Goal: Task Accomplishment & Management: Manage account settings

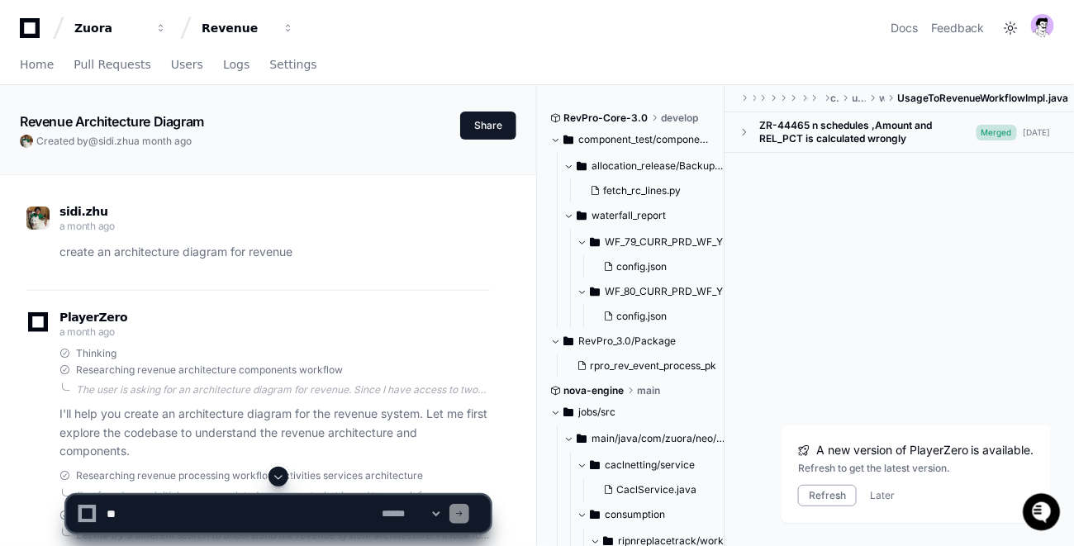
click at [14, 28] on div "Zuora Revenue Docs Feedback" at bounding box center [537, 21] width 1074 height 43
click at [26, 32] on icon at bounding box center [29, 28] width 33 height 20
click at [145, 32] on div "Revenue" at bounding box center [109, 28] width 71 height 17
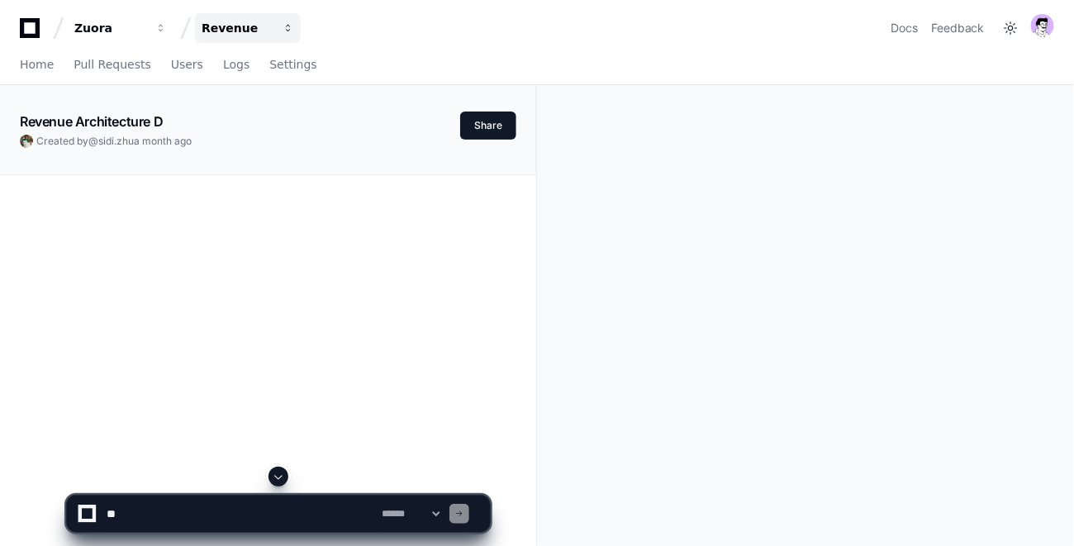
click at [145, 29] on div "Revenue" at bounding box center [109, 28] width 71 height 17
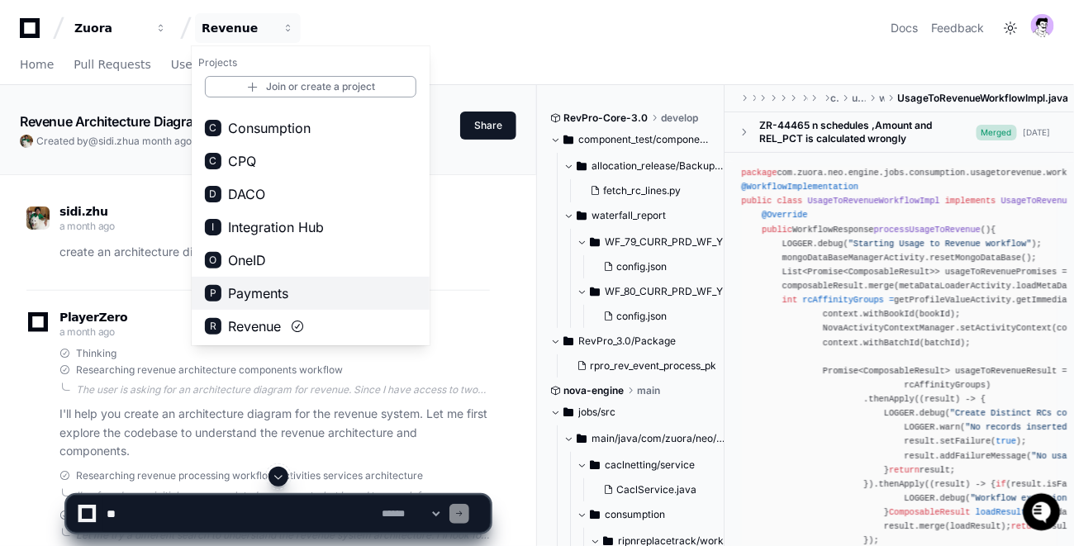
click at [263, 295] on span "Payments" at bounding box center [258, 293] width 60 height 20
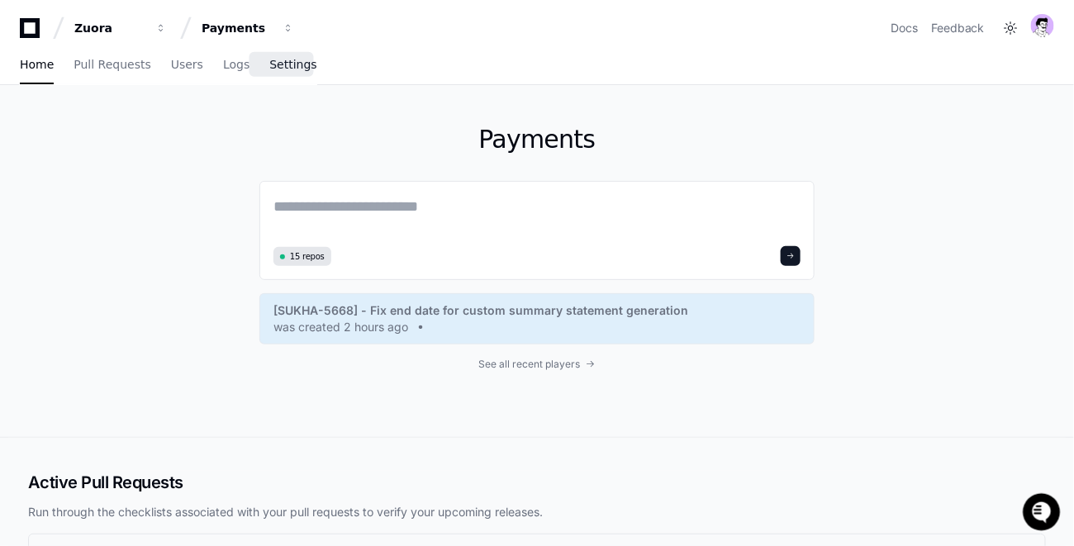
click at [276, 64] on span "Settings" at bounding box center [292, 64] width 47 height 10
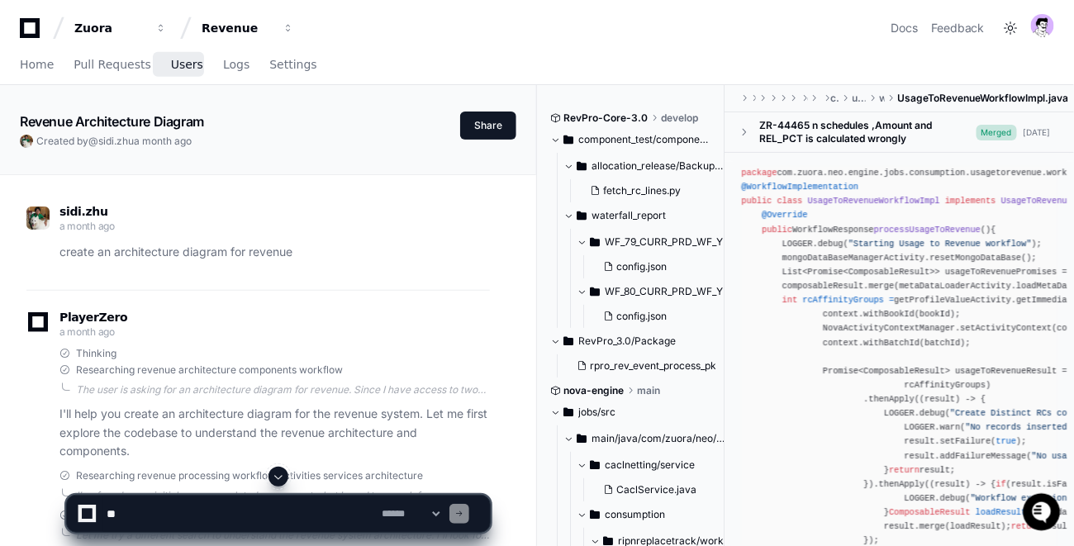
click at [173, 59] on span "Users" at bounding box center [187, 64] width 32 height 10
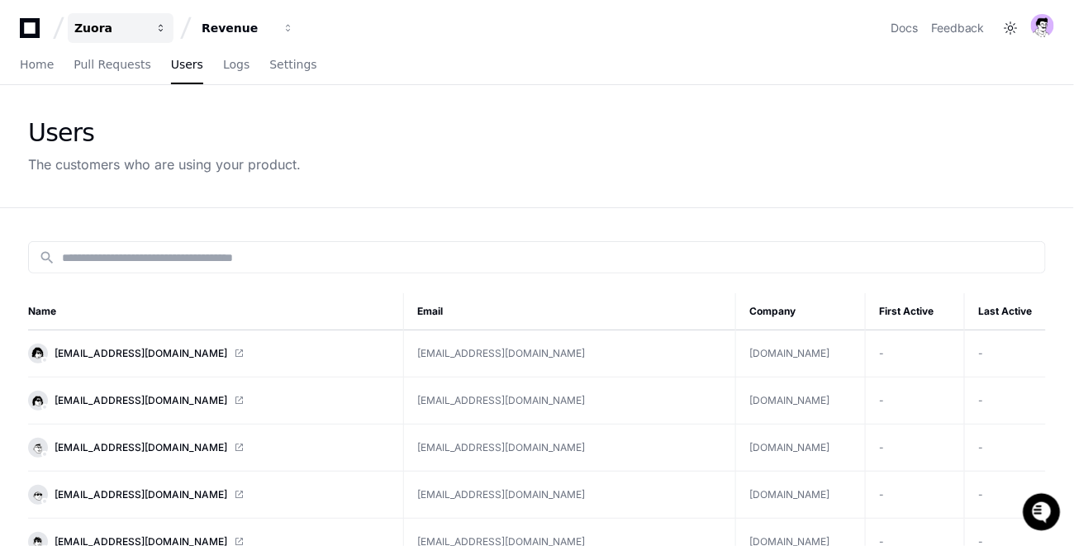
click at [120, 34] on div "Zuora" at bounding box center [109, 28] width 71 height 17
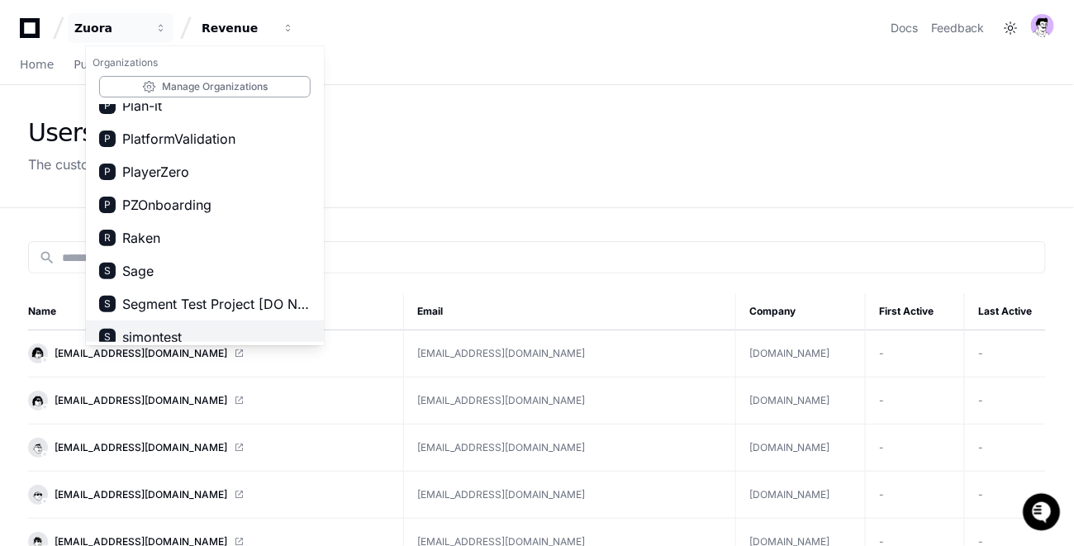
scroll to position [1086, 0]
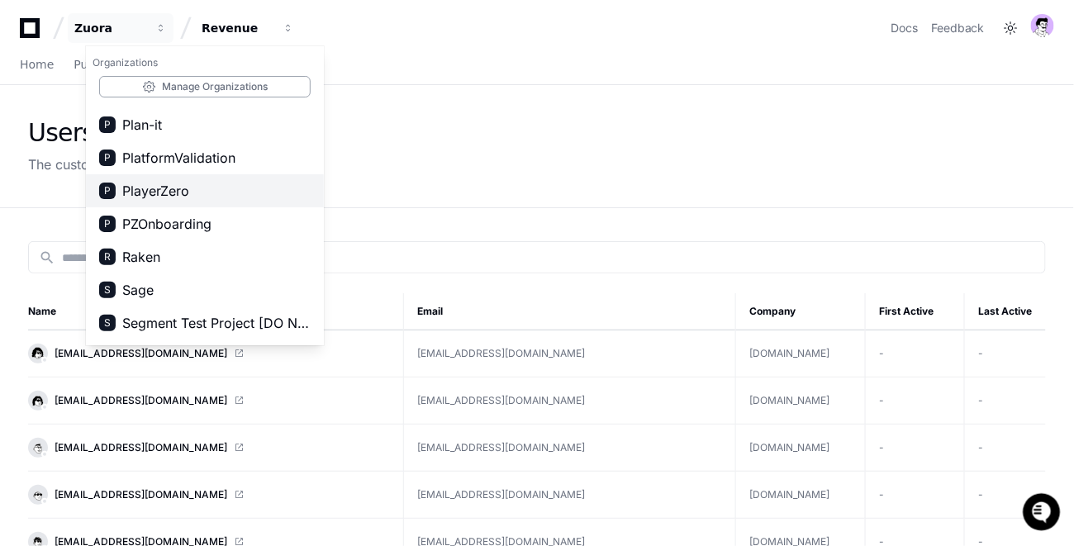
click at [159, 187] on span "PlayerZero" at bounding box center [155, 191] width 67 height 20
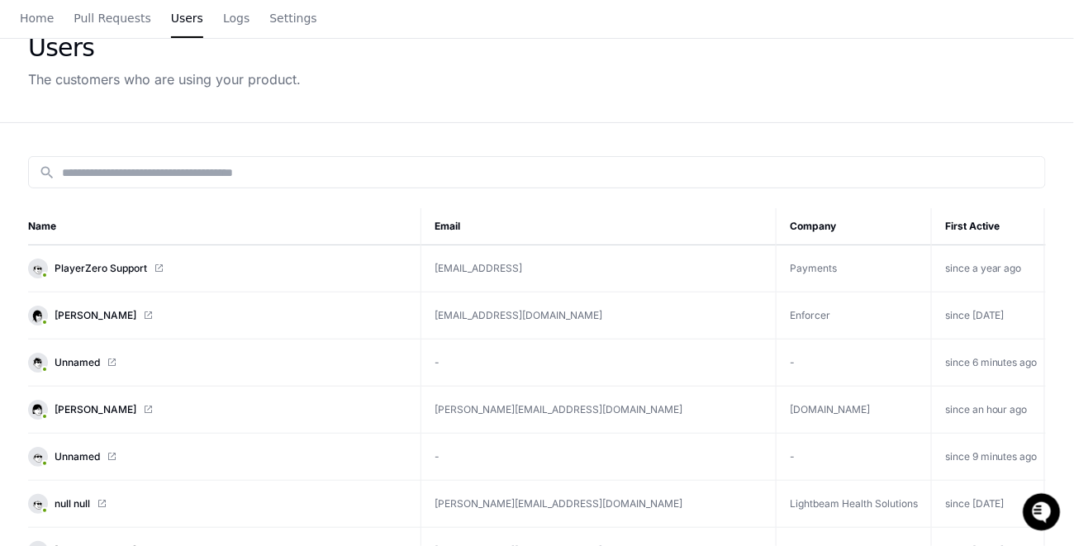
scroll to position [86, 0]
click at [115, 399] on link "[PERSON_NAME]" at bounding box center [217, 409] width 379 height 20
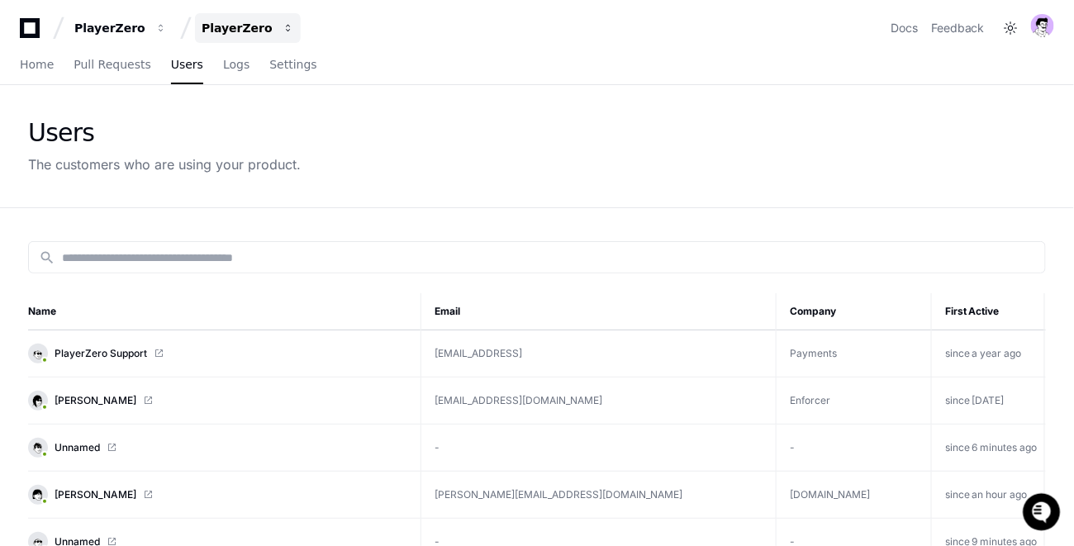
click at [145, 34] on div "PlayerZero" at bounding box center [109, 28] width 71 height 17
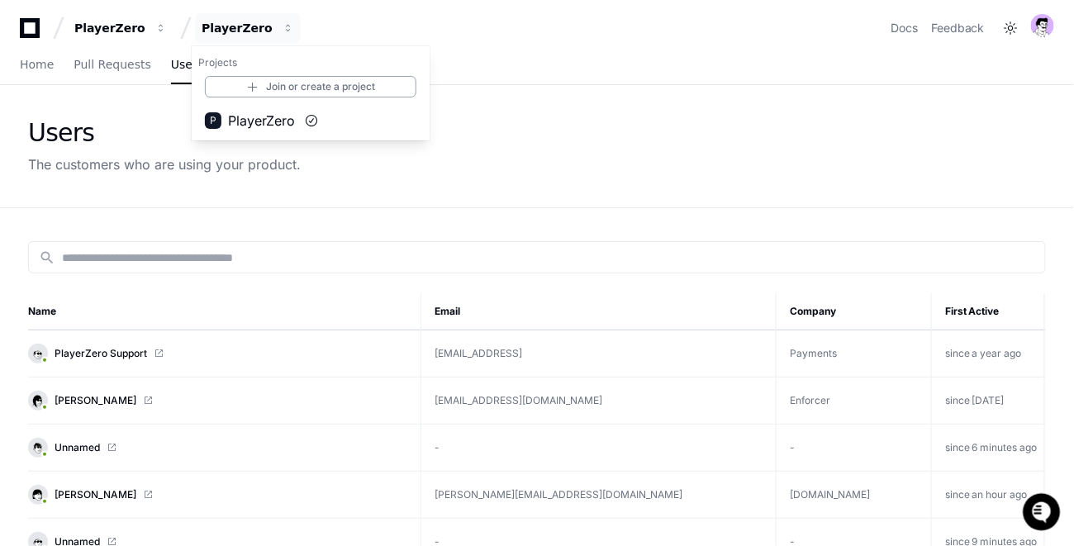
click at [109, 12] on div "PlayerZero PlayerZero Projects Join or create a project P PlayerZero Docs Feedb…" at bounding box center [537, 21] width 1074 height 43
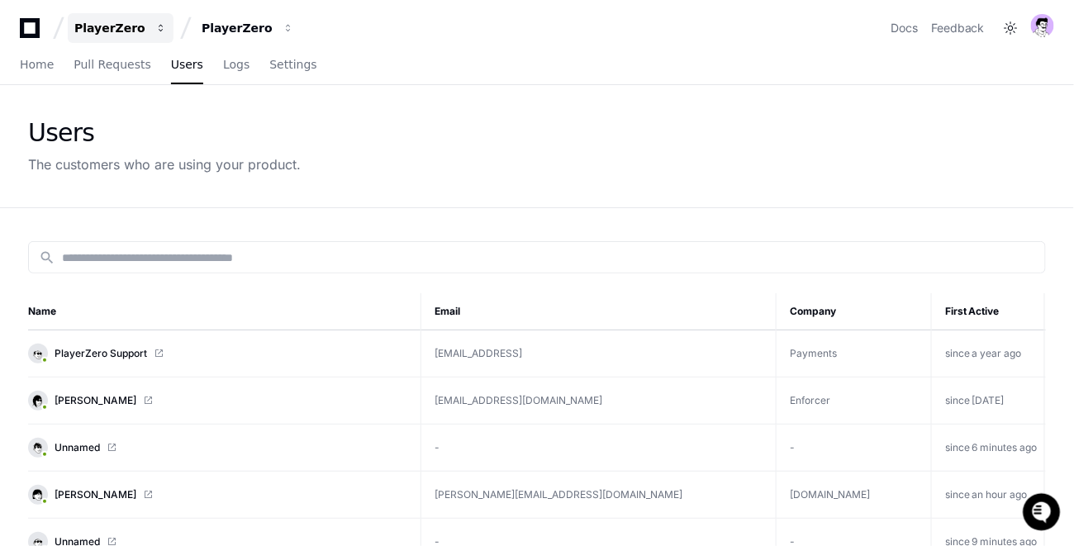
click at [118, 26] on div "PlayerZero" at bounding box center [109, 28] width 71 height 17
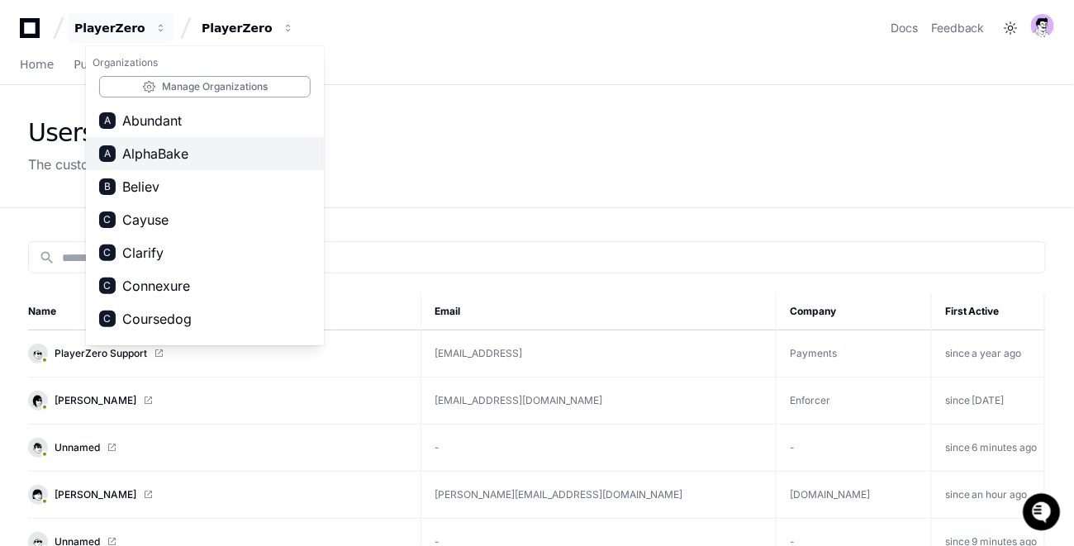
scroll to position [1314, 0]
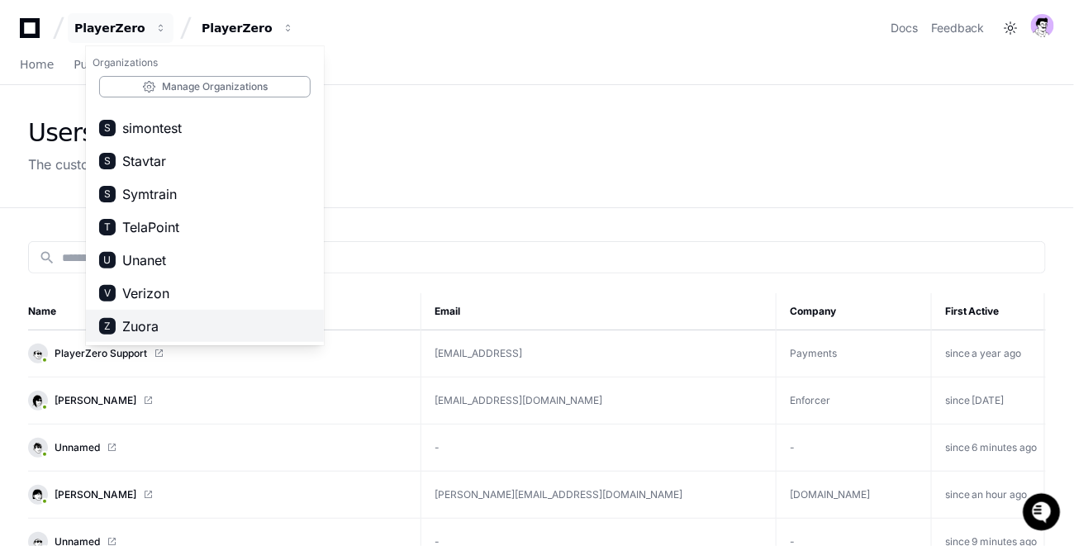
click at [148, 330] on span "Zuora" at bounding box center [140, 326] width 36 height 20
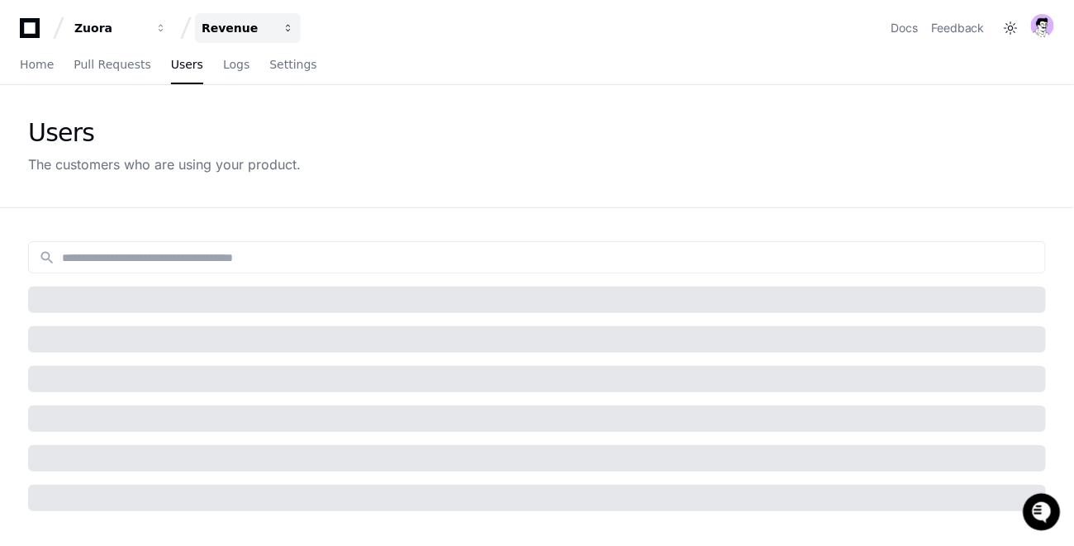
click at [145, 30] on div "Revenue" at bounding box center [109, 28] width 71 height 17
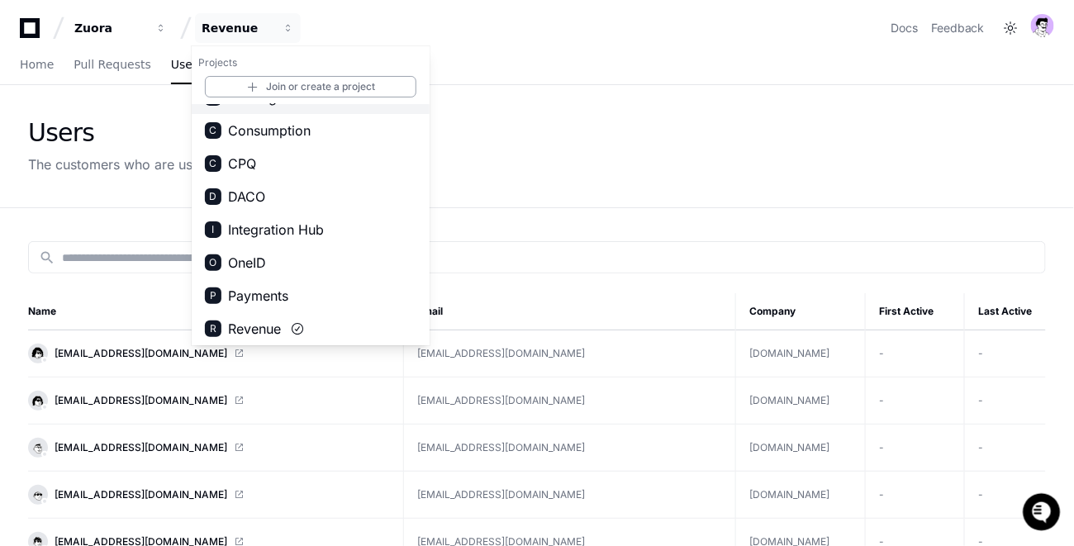
scroll to position [59, 0]
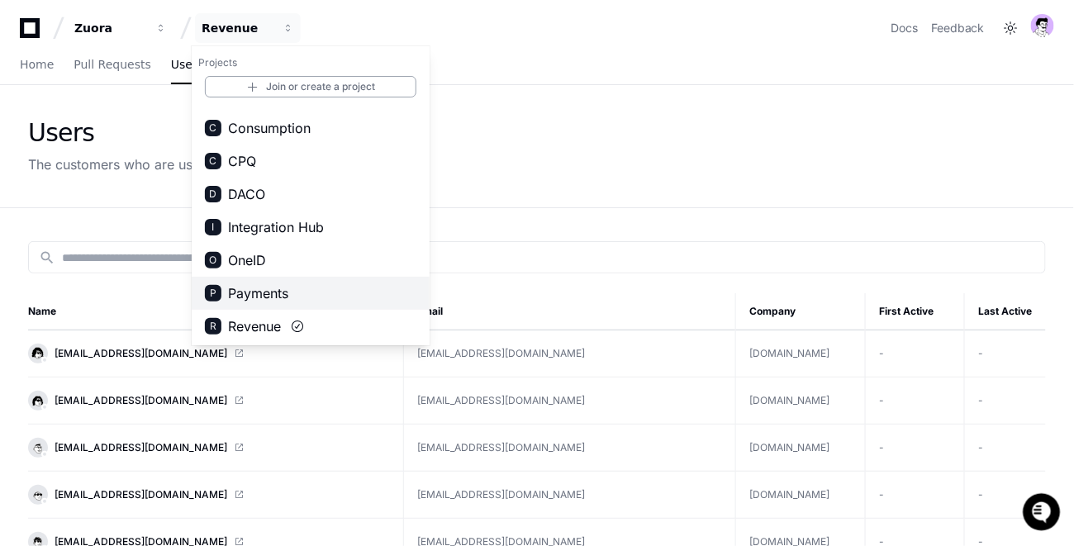
click at [263, 296] on span "Payments" at bounding box center [258, 293] width 60 height 20
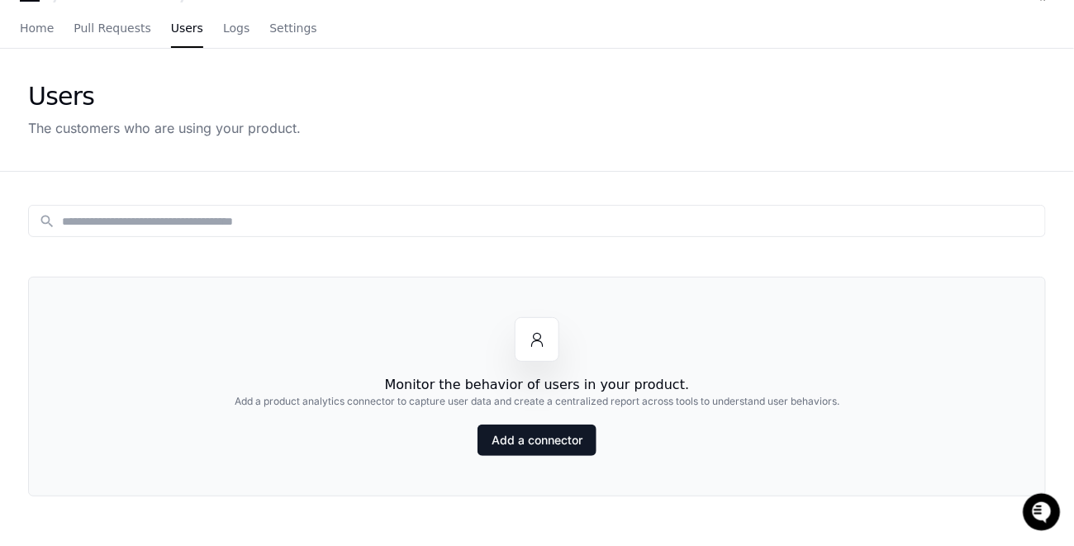
scroll to position [0, 0]
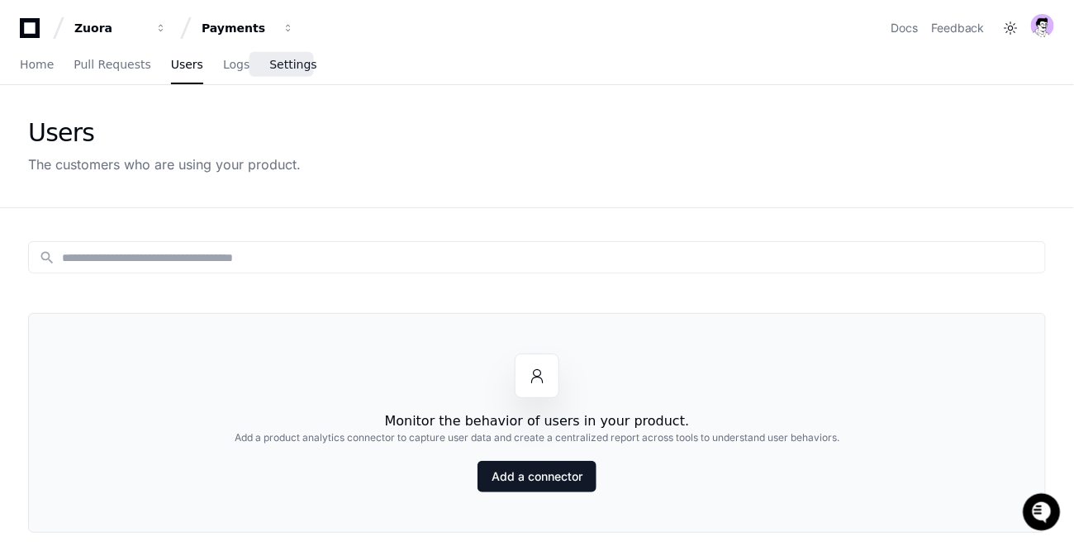
click at [281, 72] on link "Settings" at bounding box center [292, 65] width 47 height 38
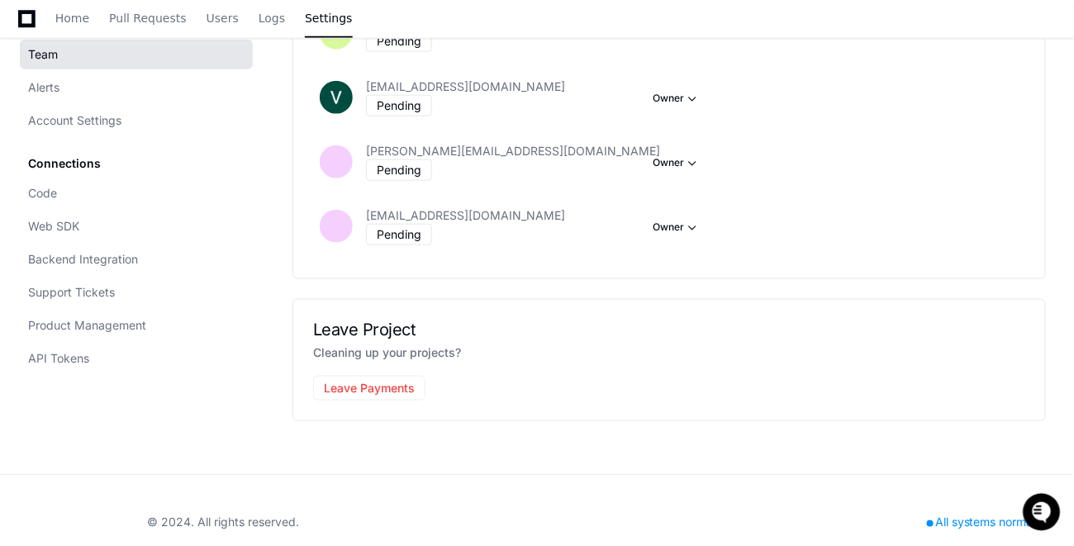
scroll to position [455, 0]
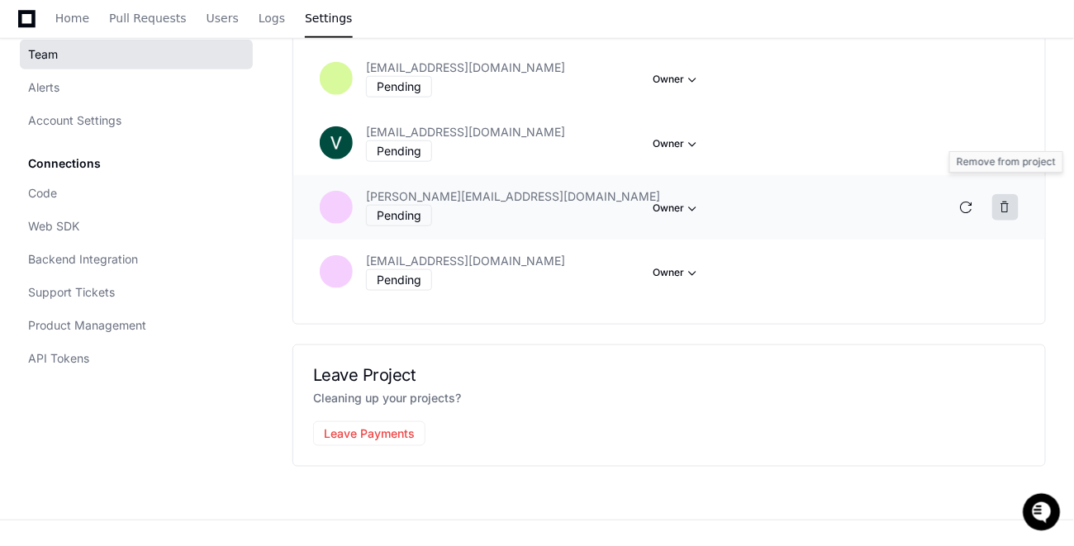
click at [1007, 201] on span at bounding box center [1004, 207] width 13 height 13
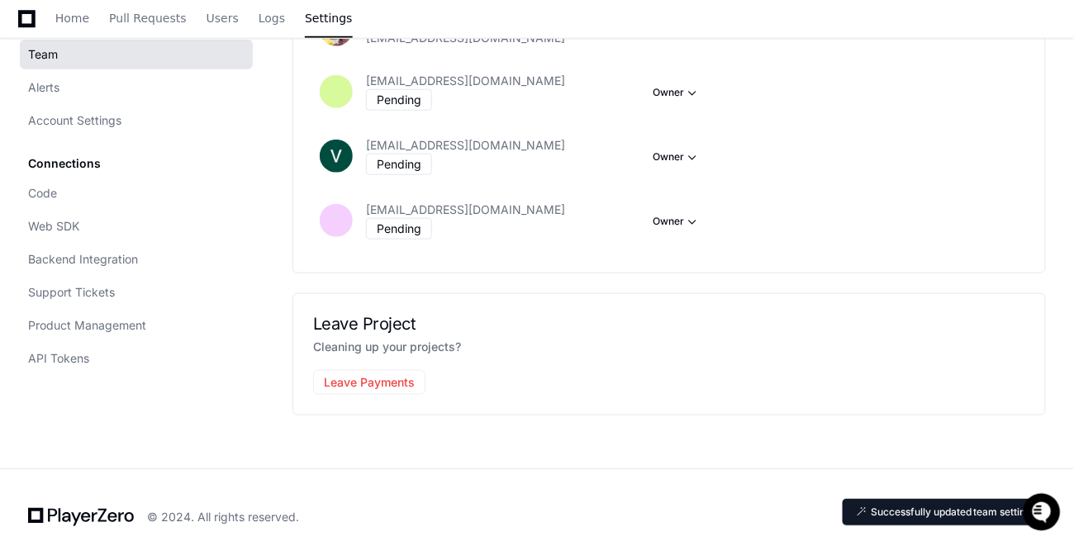
scroll to position [0, 0]
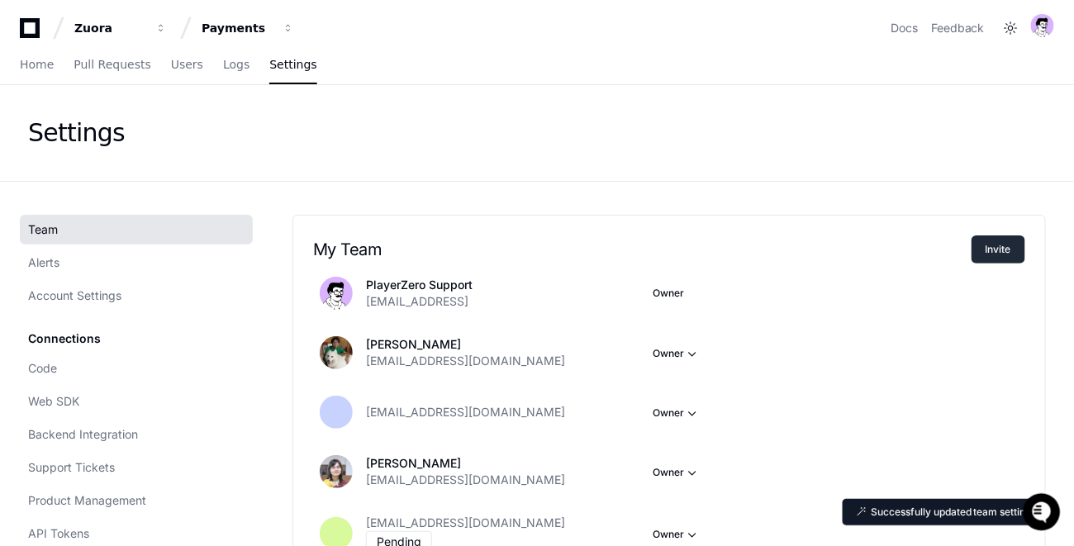
click at [989, 252] on button "Invite" at bounding box center [998, 249] width 54 height 28
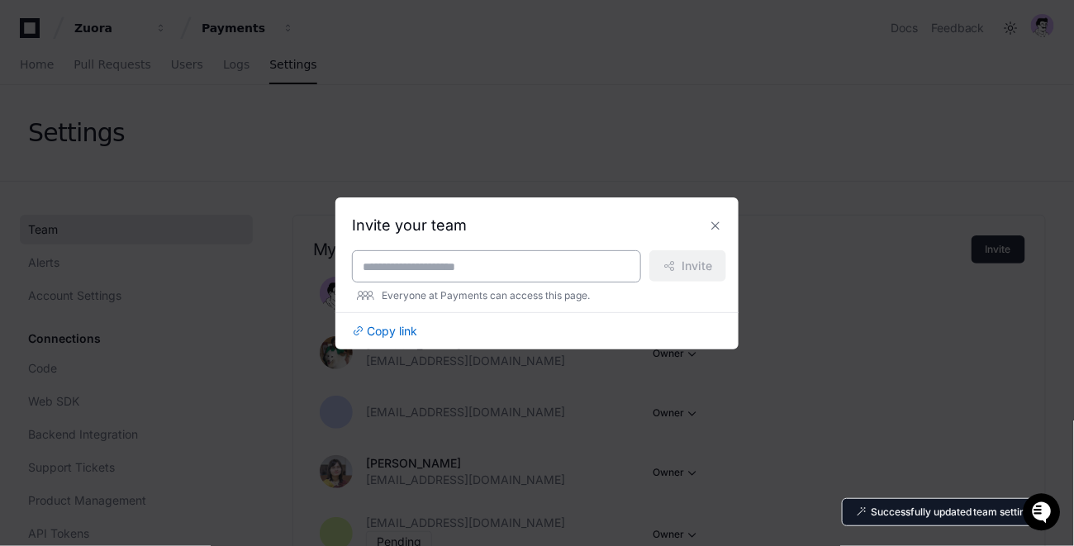
click at [419, 274] on div at bounding box center [496, 266] width 289 height 32
click at [419, 271] on input at bounding box center [497, 267] width 268 height 17
paste input "**********"
type input "**********"
click at [680, 271] on button "Invite" at bounding box center [687, 265] width 77 height 31
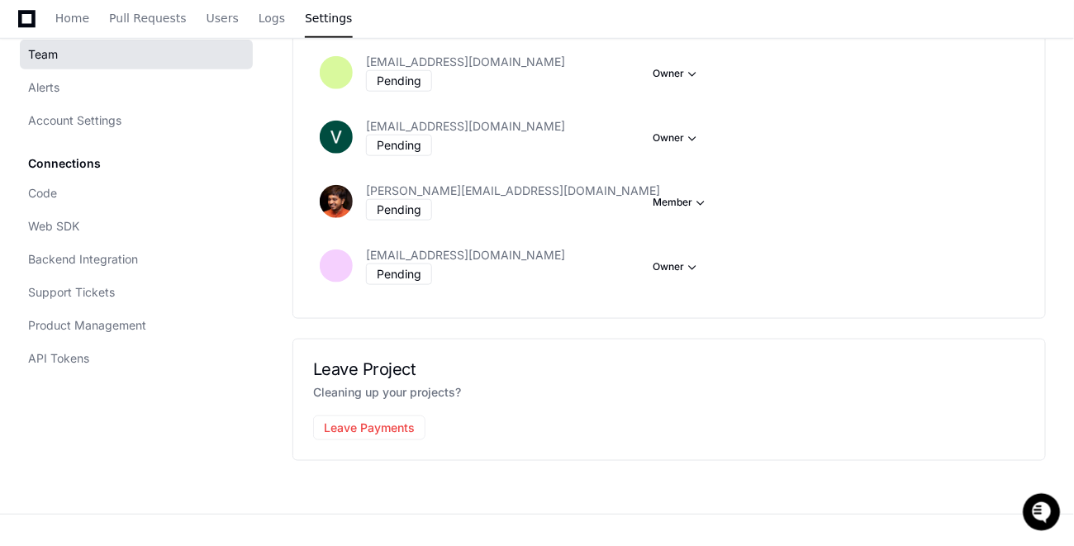
scroll to position [500, 0]
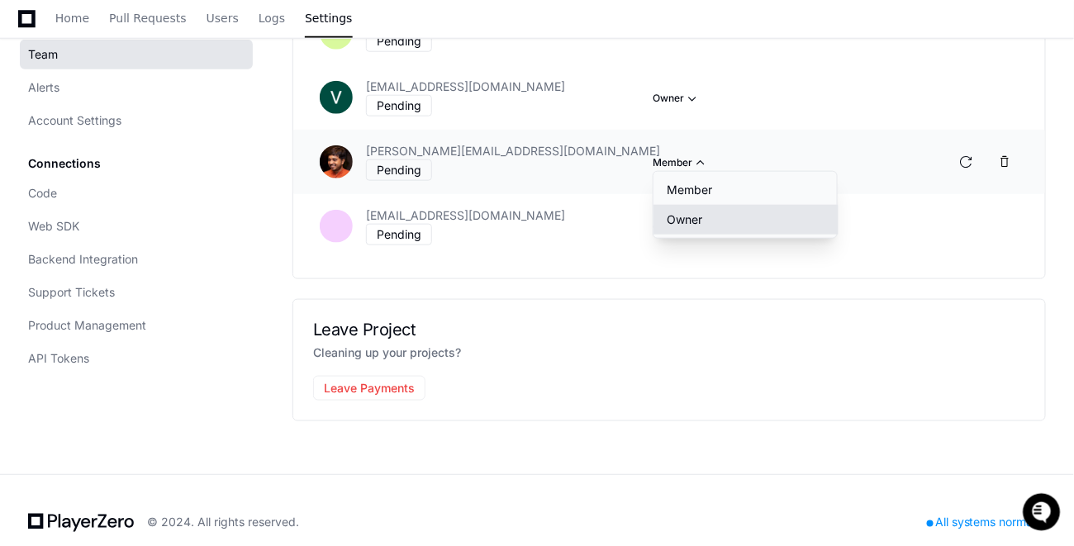
click at [685, 211] on button "Owner" at bounding box center [745, 220] width 185 height 30
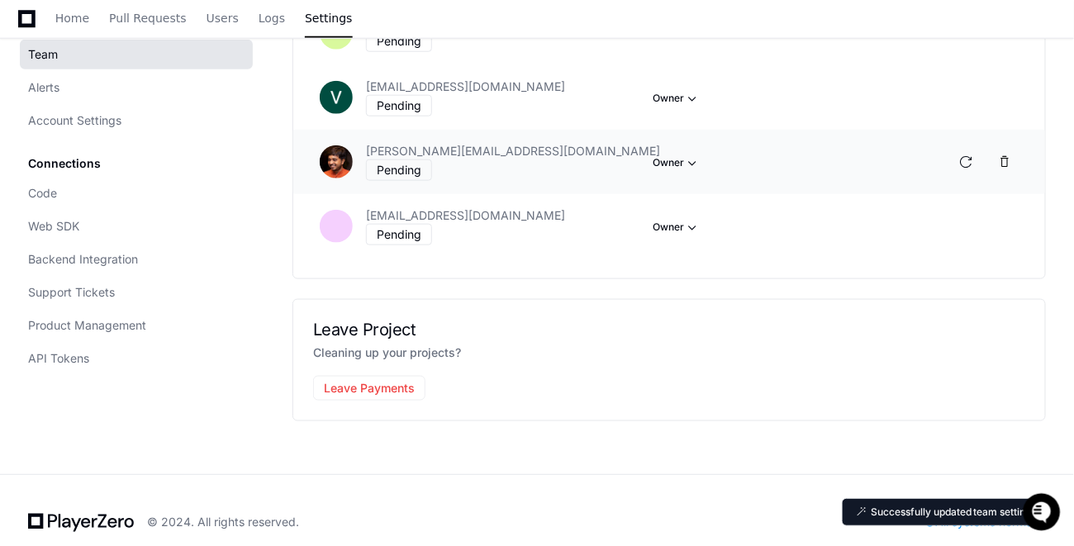
scroll to position [461, 0]
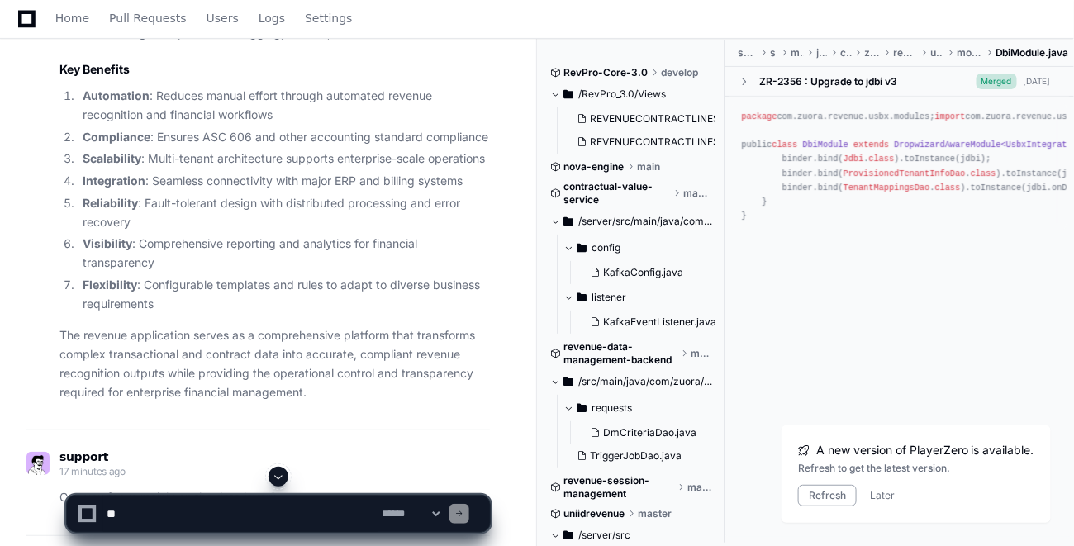
scroll to position [580, 0]
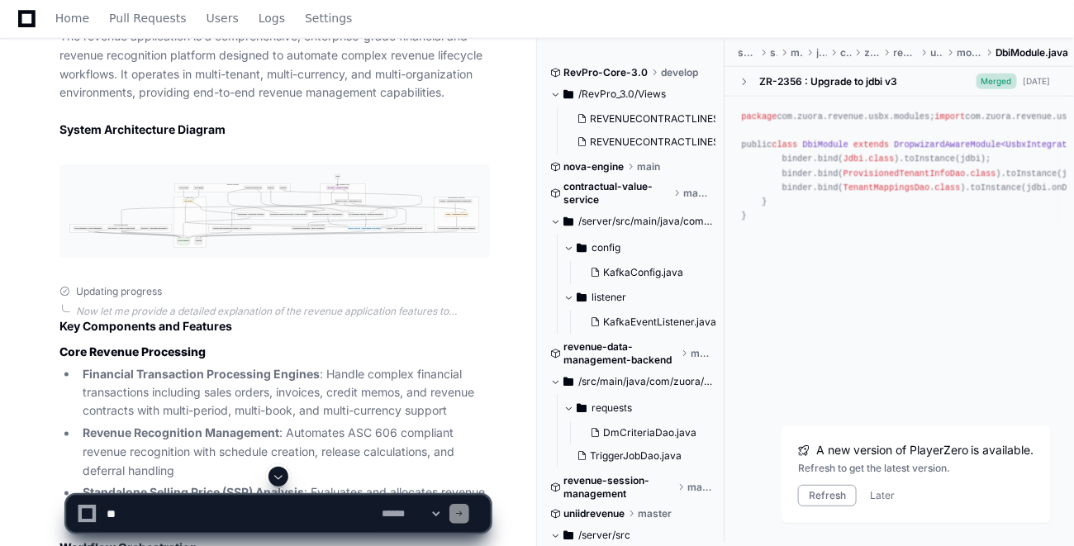
drag, startPoint x: 21, startPoint y: 22, endPoint x: 241, endPoint y: 64, distance: 224.3
click at [21, 21] on icon at bounding box center [26, 18] width 17 height 17
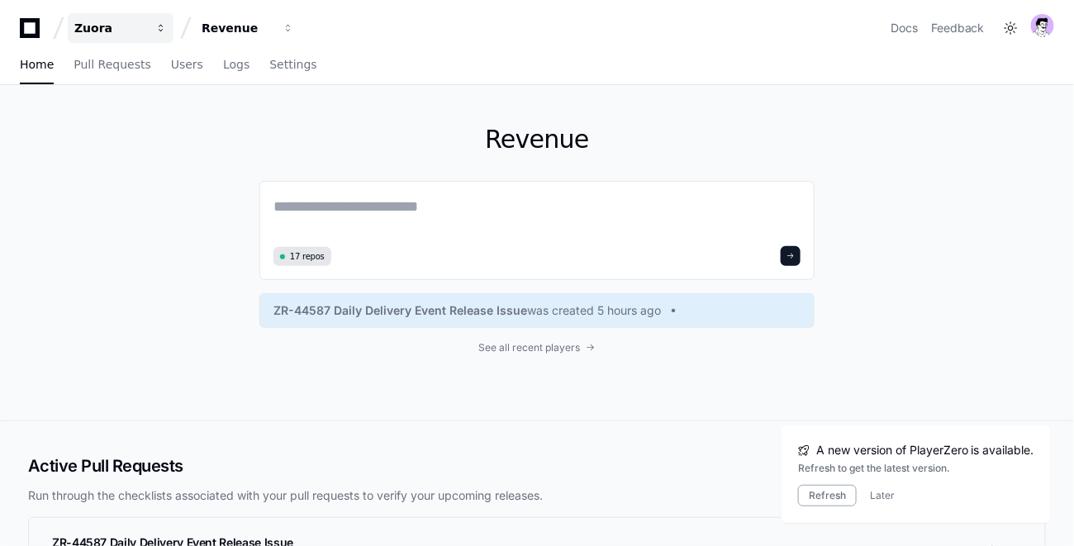
click at [133, 25] on div "Zuora" at bounding box center [109, 28] width 71 height 17
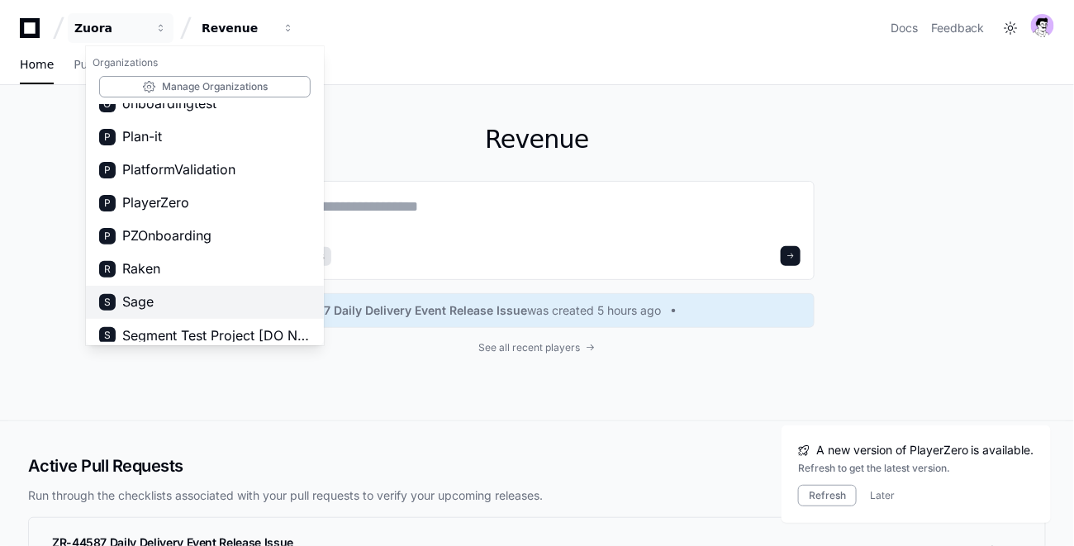
scroll to position [997, 0]
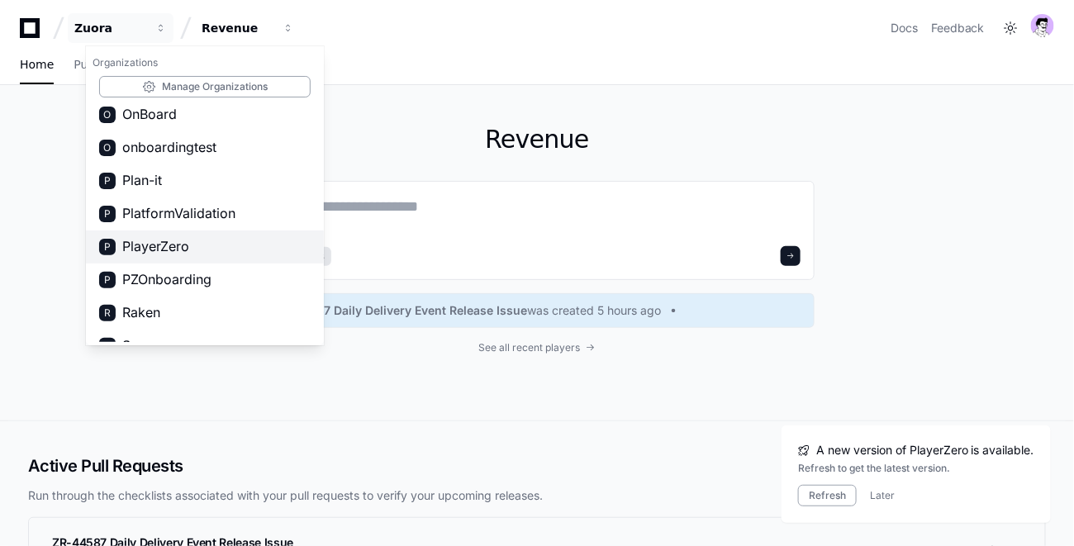
click at [173, 230] on button "P PlayerZero" at bounding box center [205, 246] width 238 height 33
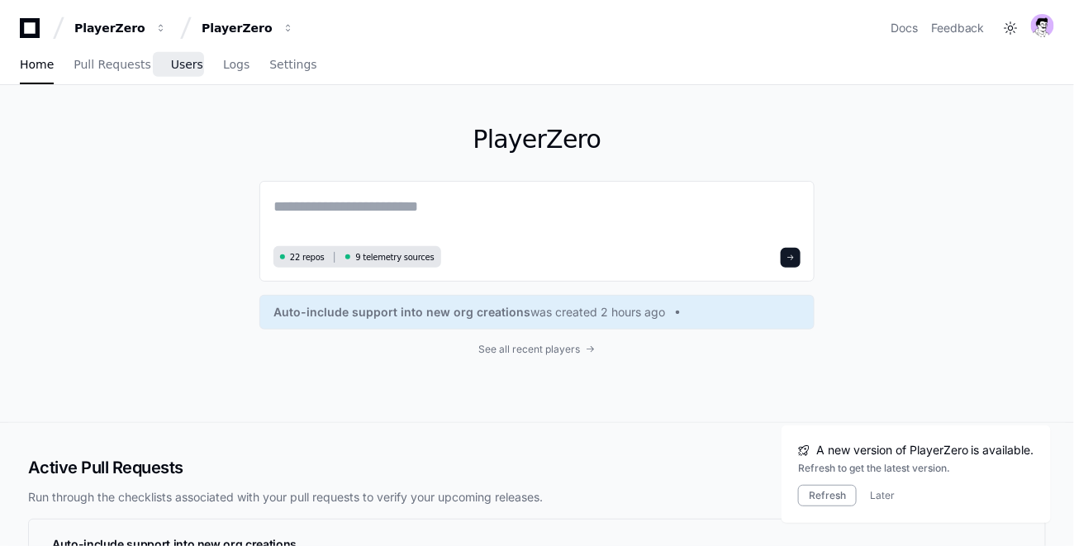
click at [178, 72] on link "Users" at bounding box center [187, 65] width 32 height 38
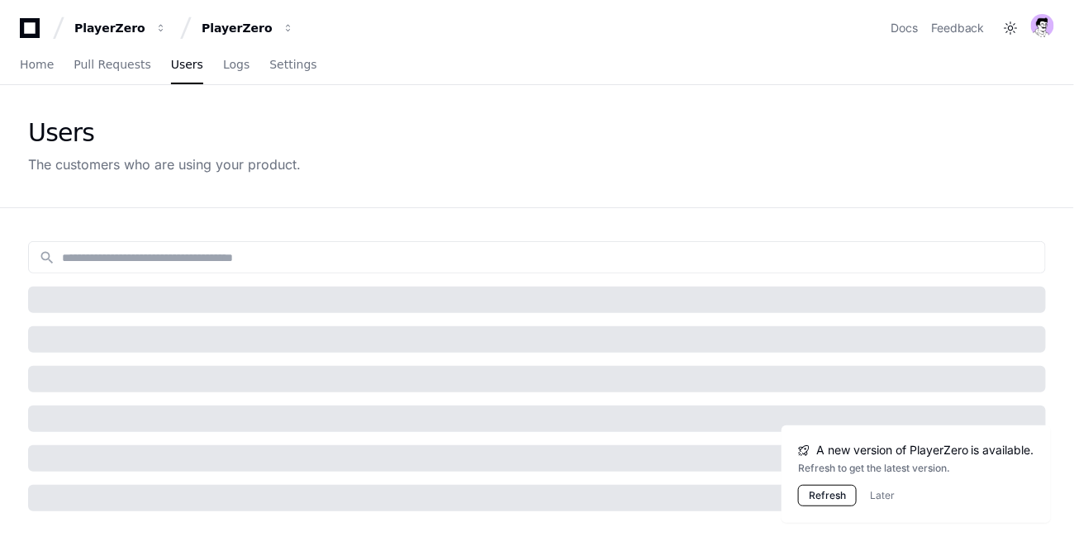
click at [824, 496] on button "Refresh" at bounding box center [827, 495] width 59 height 21
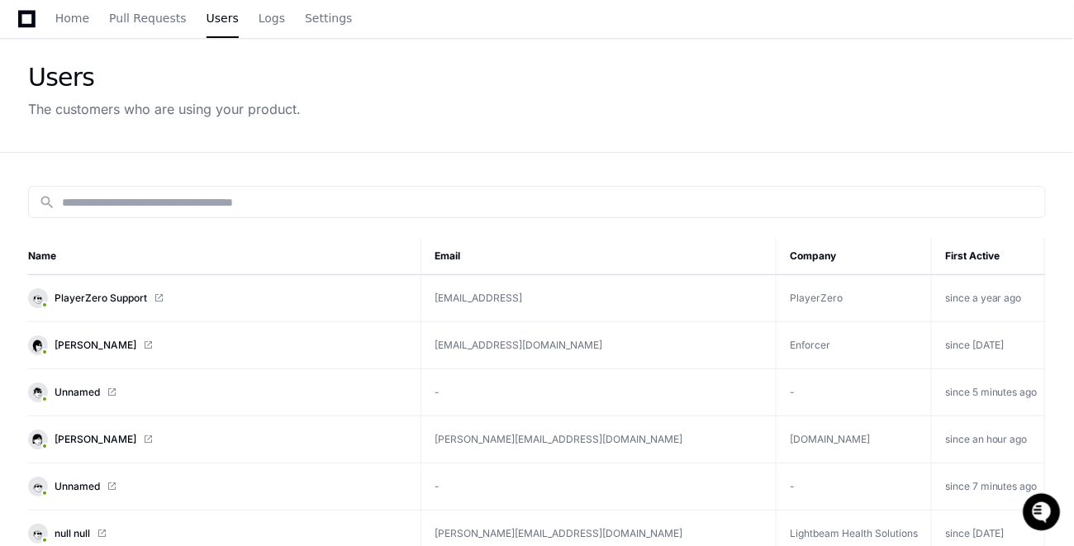
scroll to position [133, 0]
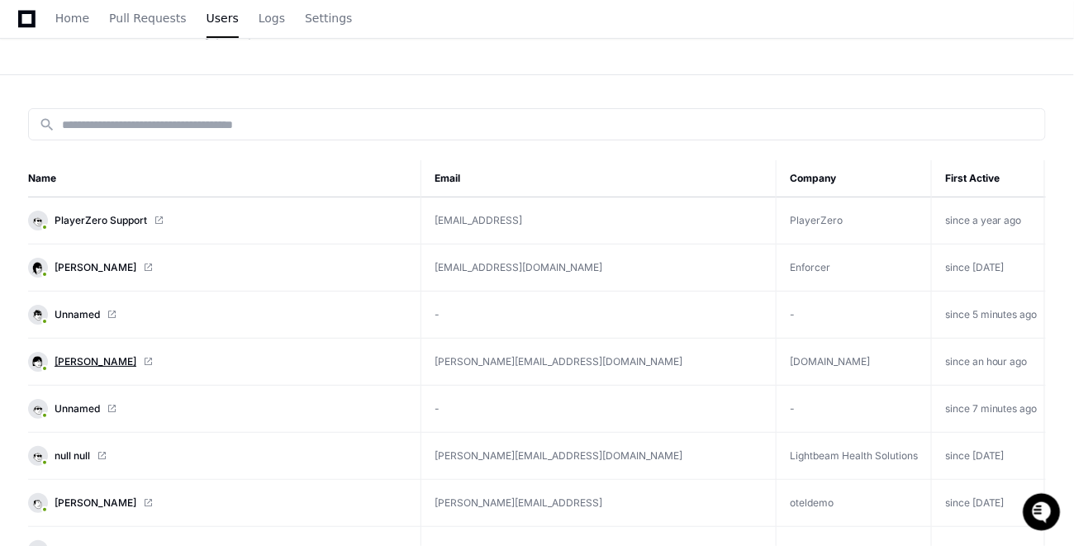
click at [115, 355] on span "[PERSON_NAME]" at bounding box center [96, 361] width 82 height 13
click at [29, 12] on icon at bounding box center [26, 18] width 17 height 17
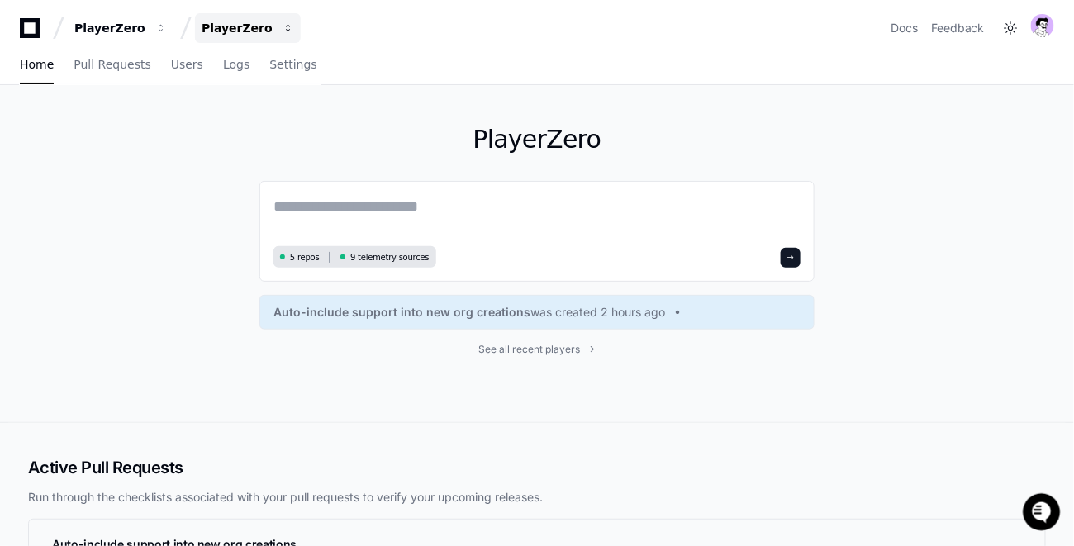
click at [145, 26] on div "PlayerZero" at bounding box center [109, 28] width 71 height 17
click at [246, 21] on div "PlayerZero" at bounding box center [237, 28] width 71 height 17
click at [140, 34] on div "PlayerZero" at bounding box center [109, 28] width 71 height 17
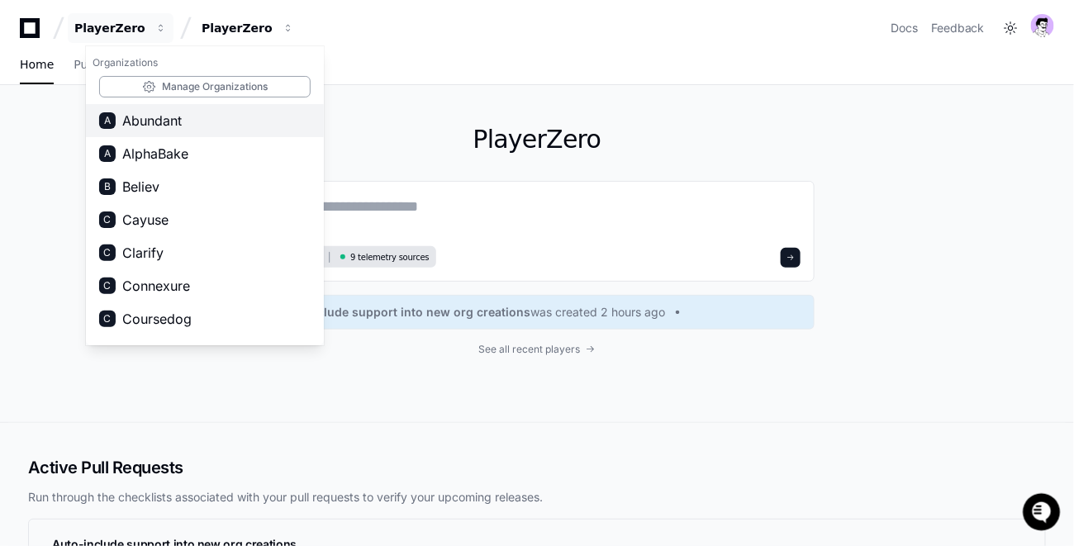
scroll to position [1314, 0]
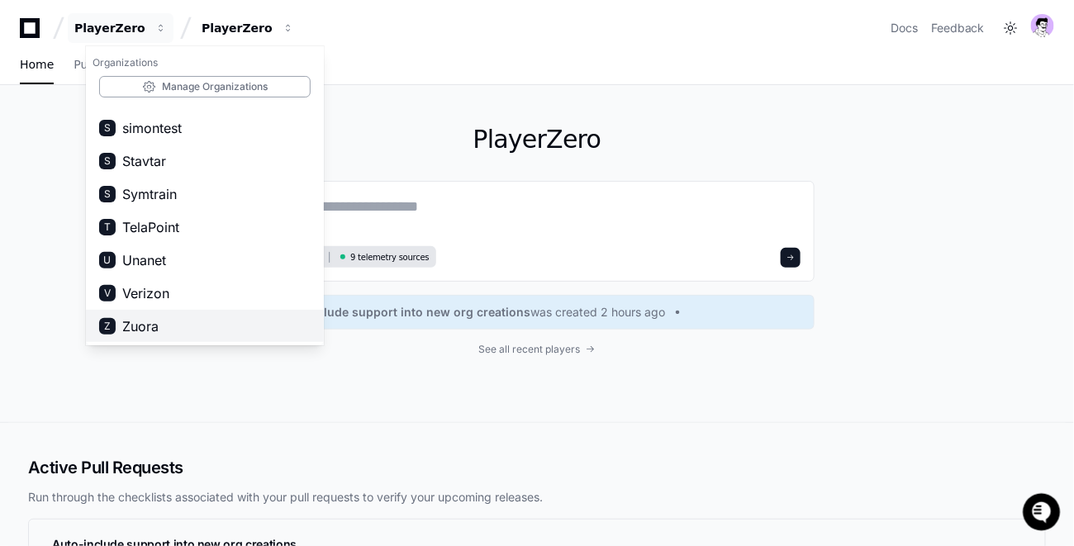
click at [129, 338] on button "Z Zuora" at bounding box center [205, 326] width 238 height 33
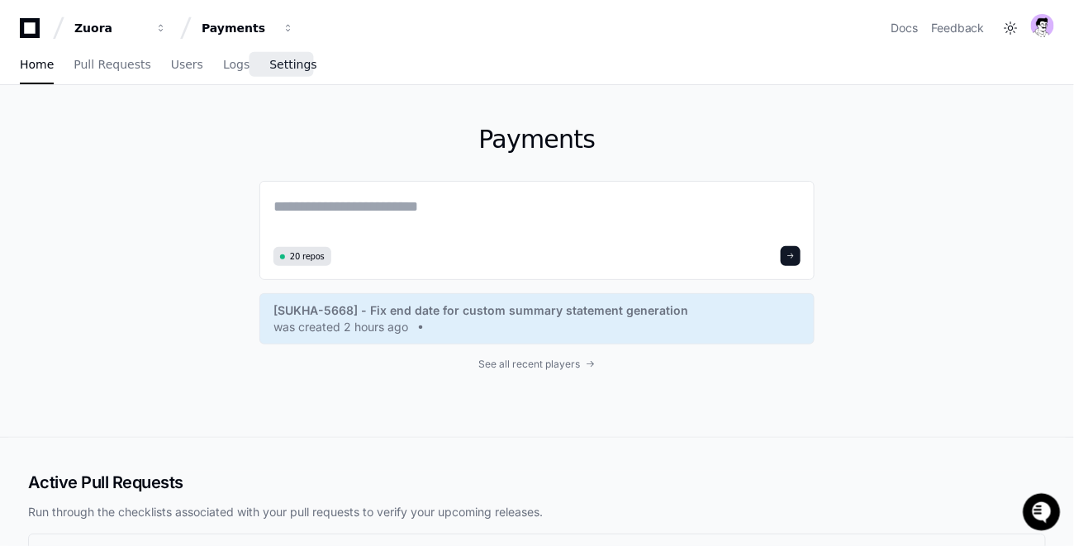
click at [278, 59] on span "Settings" at bounding box center [292, 64] width 47 height 10
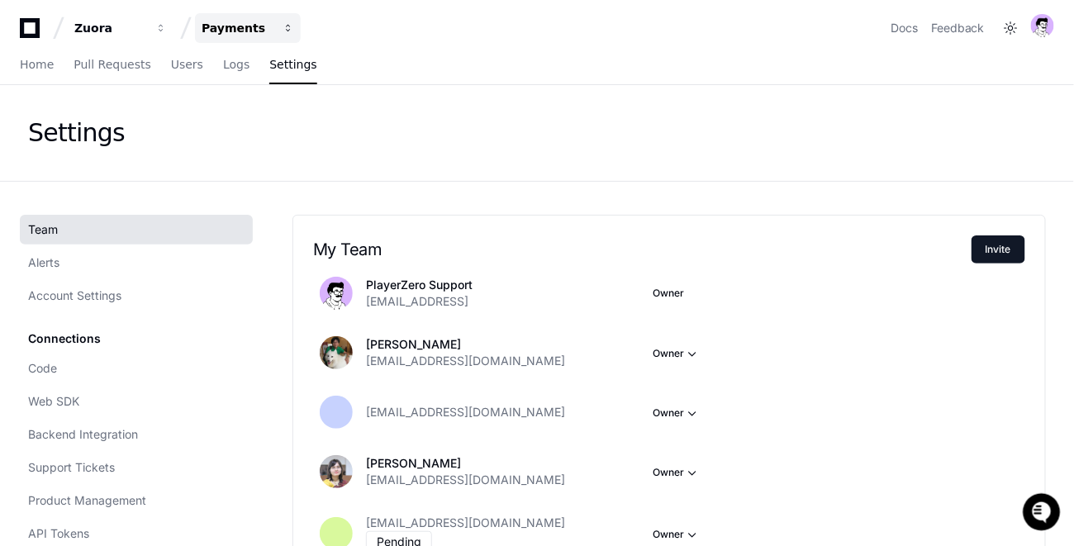
click at [145, 27] on div "Payments" at bounding box center [109, 28] width 71 height 17
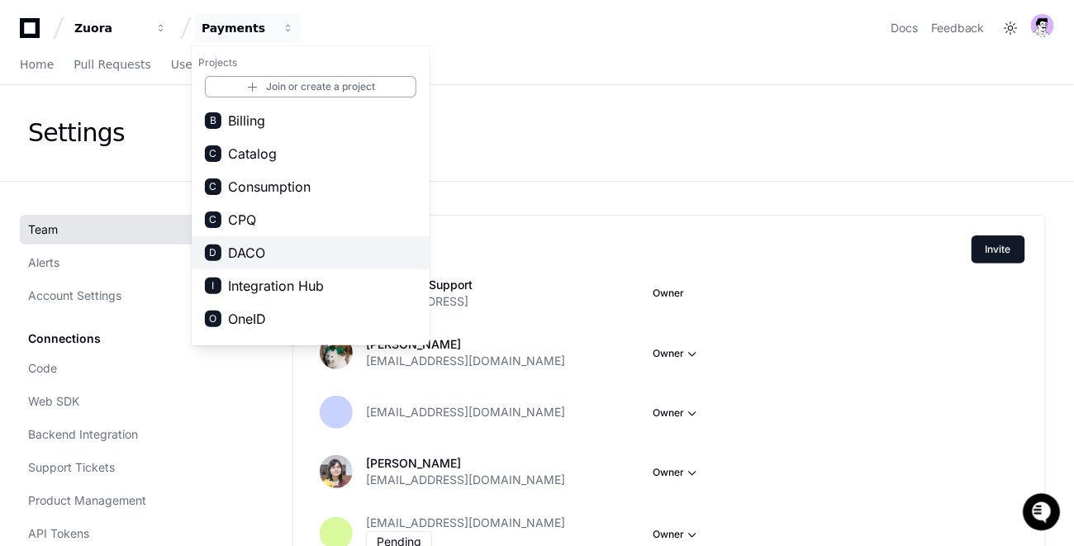
scroll to position [59, 0]
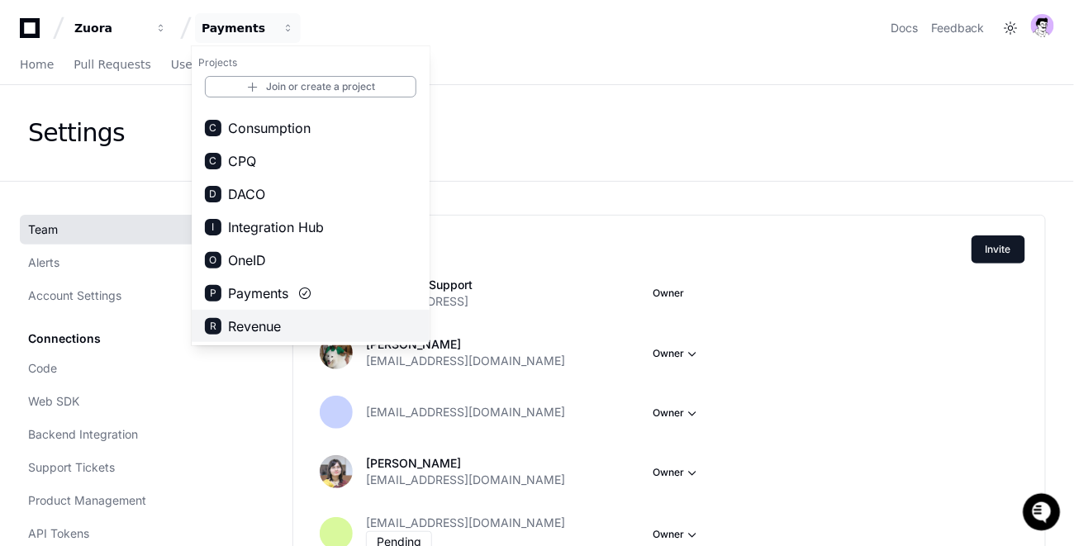
click at [252, 329] on span "Revenue" at bounding box center [254, 326] width 53 height 20
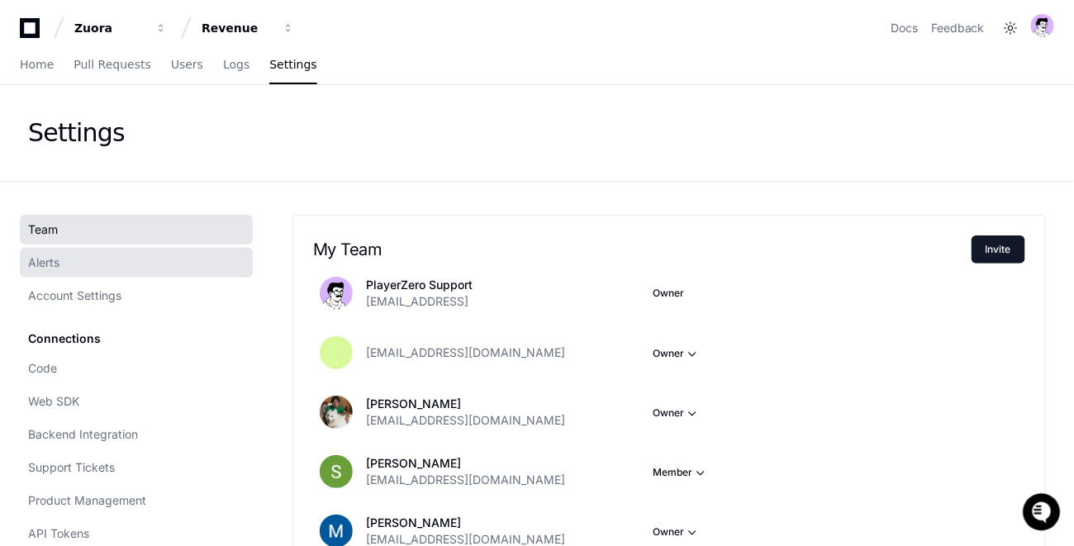
click at [62, 252] on link "Alerts" at bounding box center [136, 263] width 233 height 30
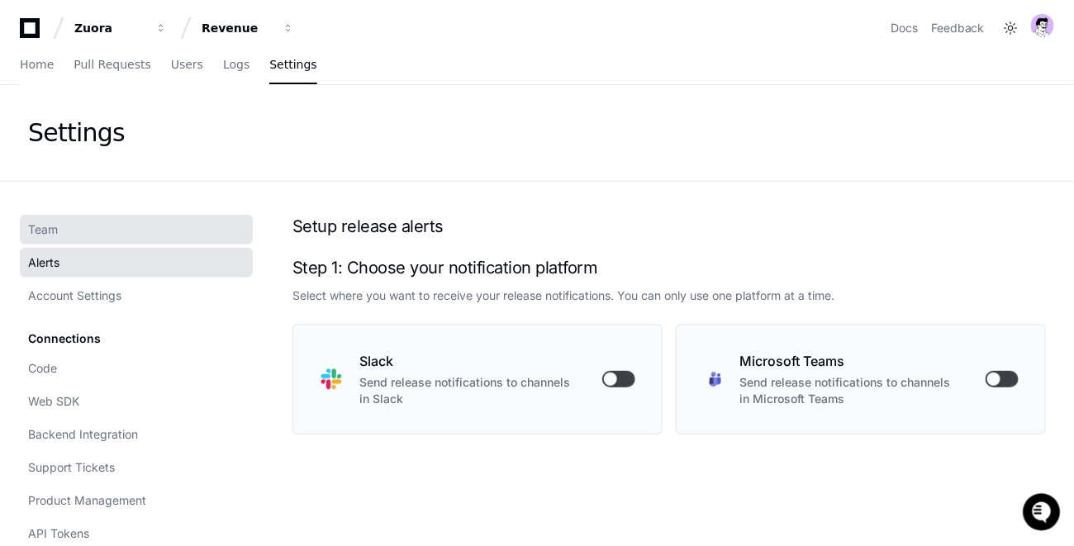
click at [67, 236] on link "Team" at bounding box center [136, 230] width 233 height 30
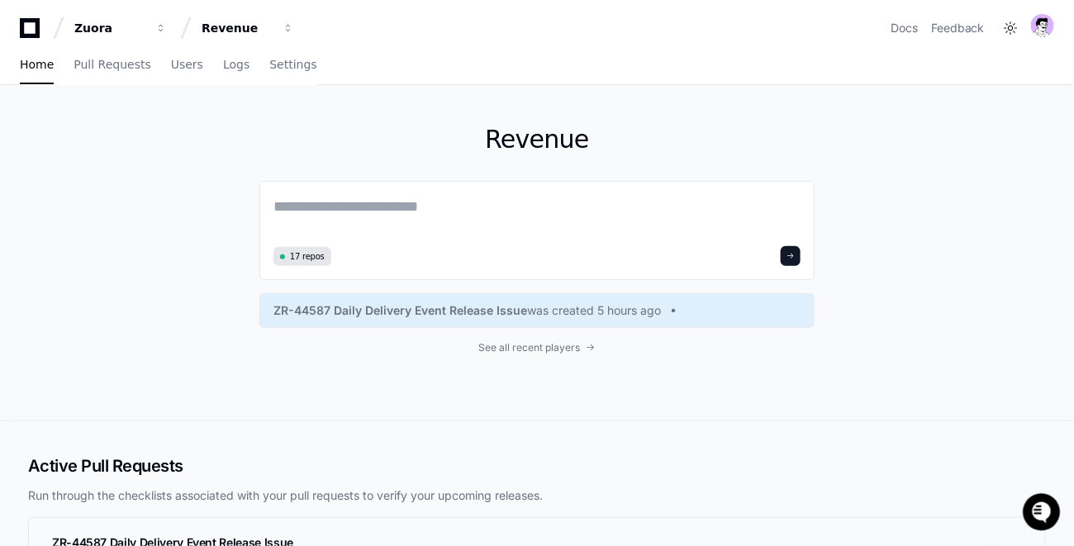
scroll to position [133, 0]
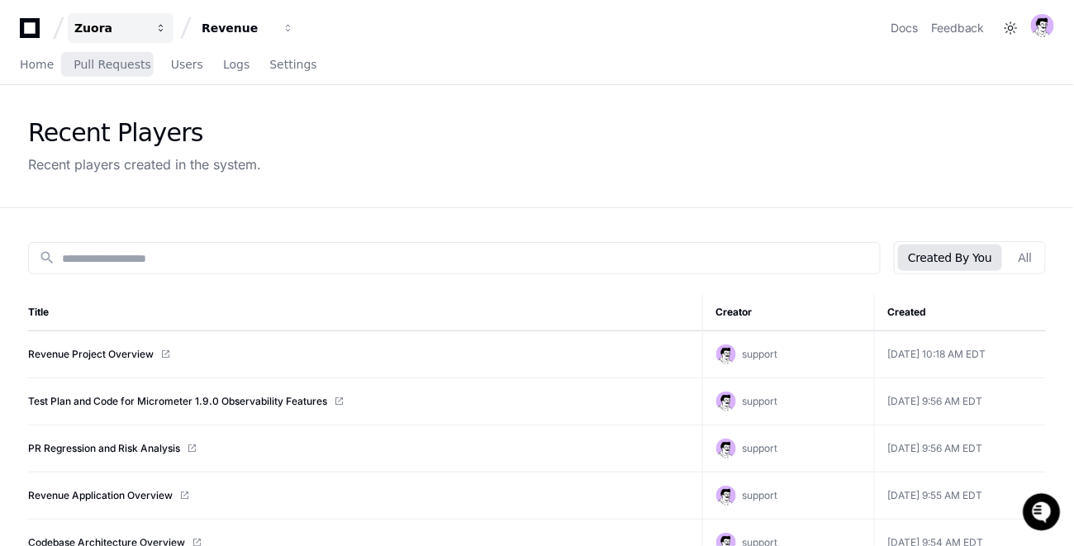
click at [112, 28] on div "Zuora" at bounding box center [109, 28] width 71 height 17
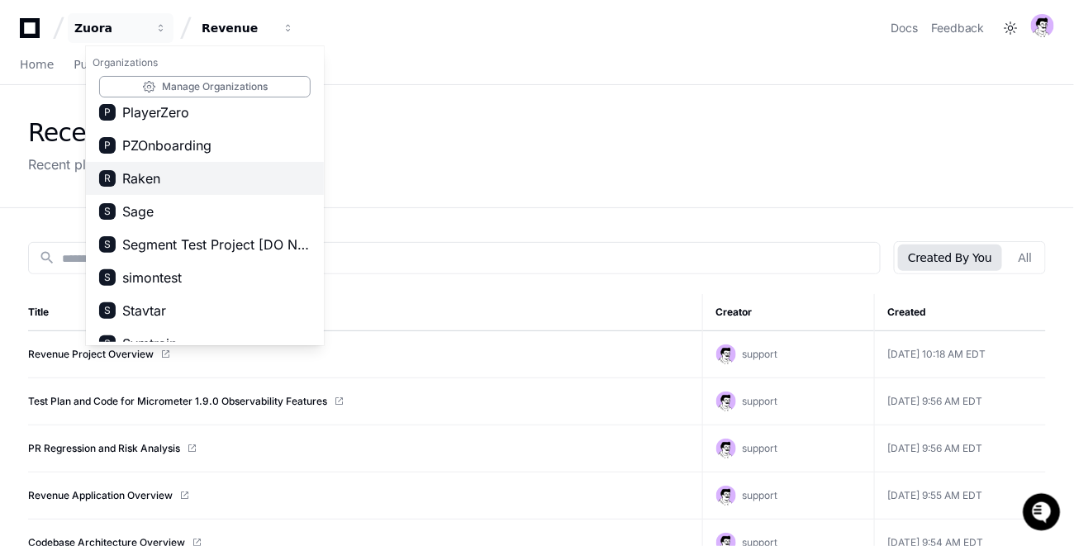
scroll to position [1119, 0]
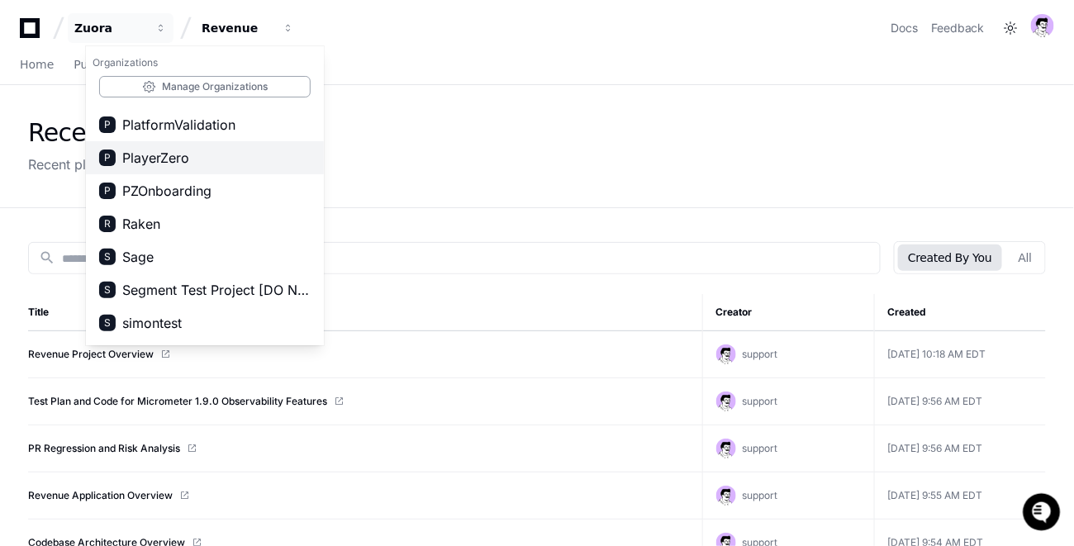
click at [164, 153] on span "PlayerZero" at bounding box center [155, 158] width 67 height 20
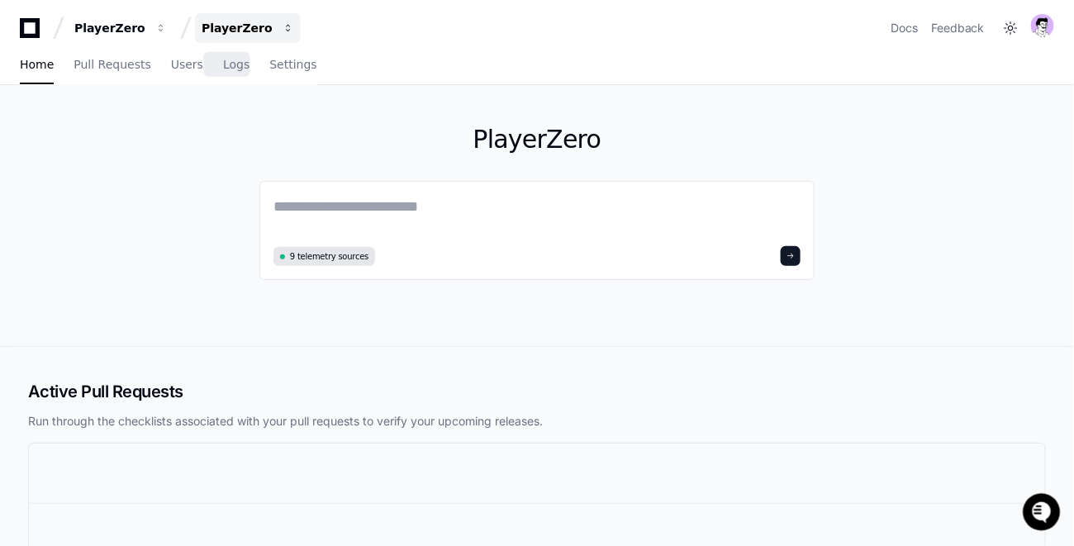
click at [233, 42] on button "PlayerZero" at bounding box center [248, 28] width 106 height 30
click at [149, 161] on div "PlayerZero 9 telemetry sources" at bounding box center [536, 215] width 1057 height 261
click at [233, 75] on link "Logs" at bounding box center [236, 65] width 26 height 38
click at [171, 73] on link "Users" at bounding box center [187, 65] width 32 height 38
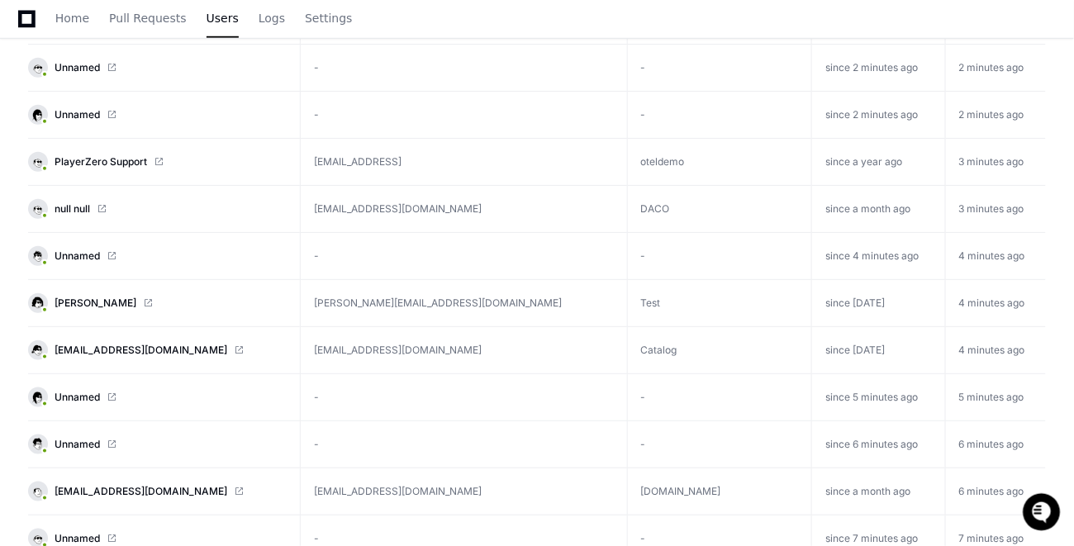
scroll to position [700, 0]
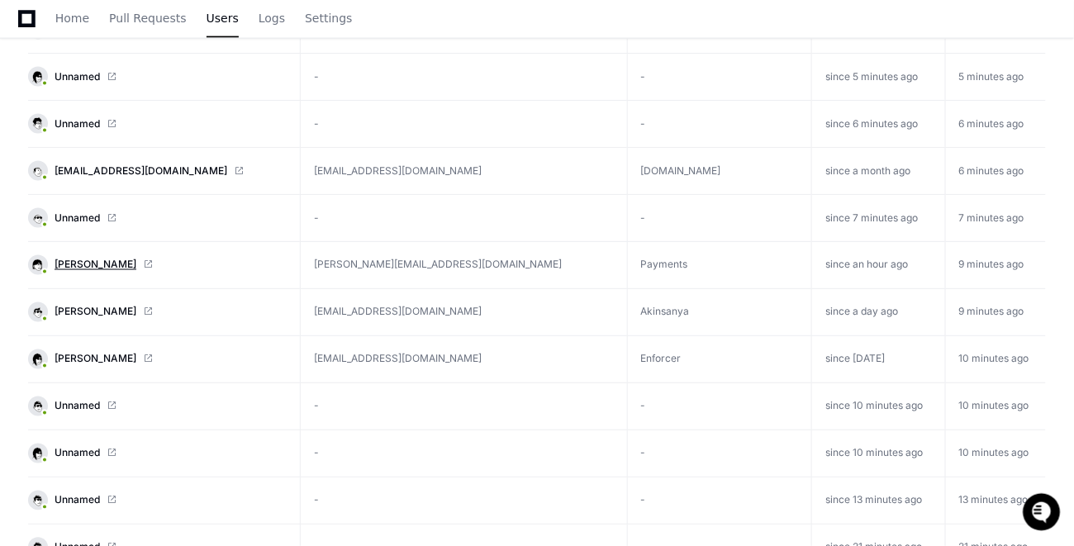
click at [131, 259] on span "[PERSON_NAME]" at bounding box center [96, 265] width 82 height 13
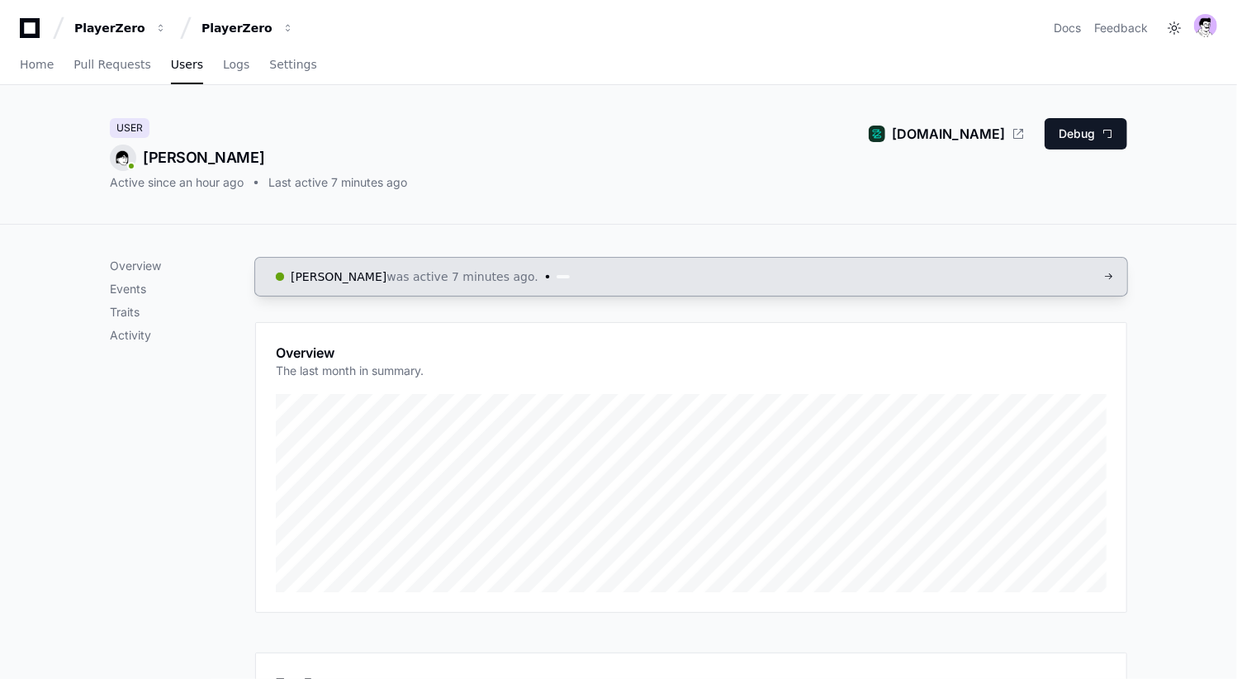
click at [401, 285] on link "Arvind Aravamudhan was active 7 minutes ago." at bounding box center [691, 277] width 872 height 38
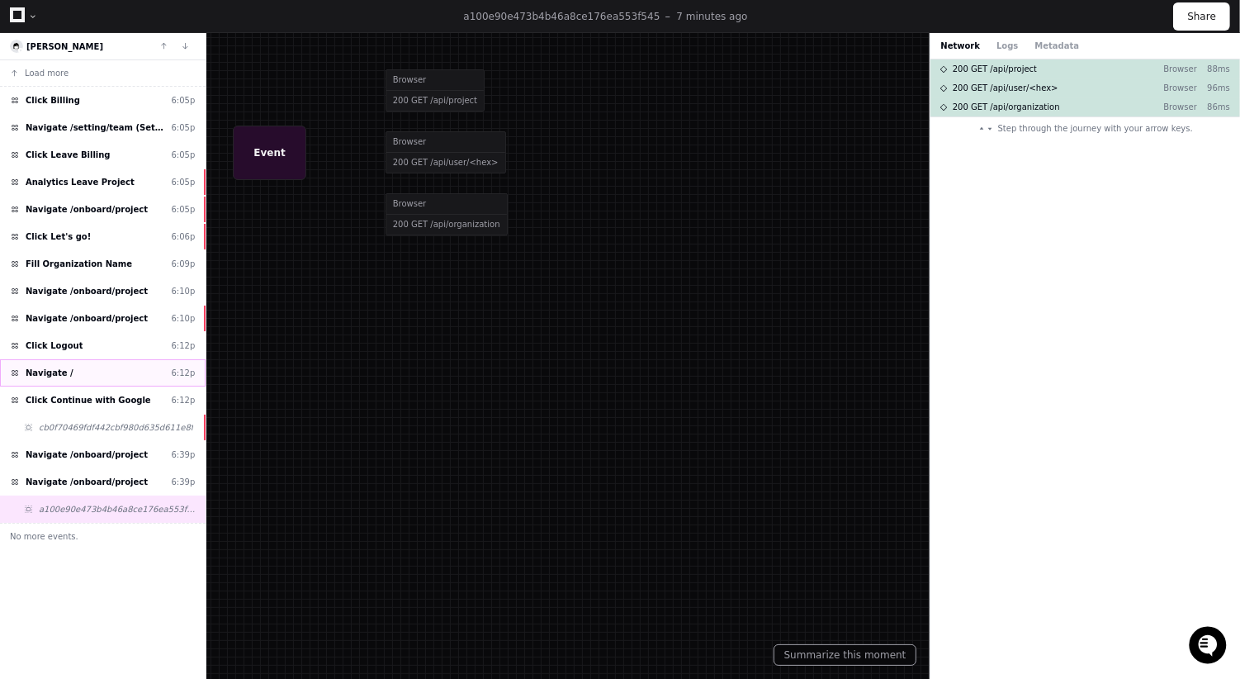
click at [73, 359] on div "Navigate / 6:12p" at bounding box center [103, 372] width 206 height 27
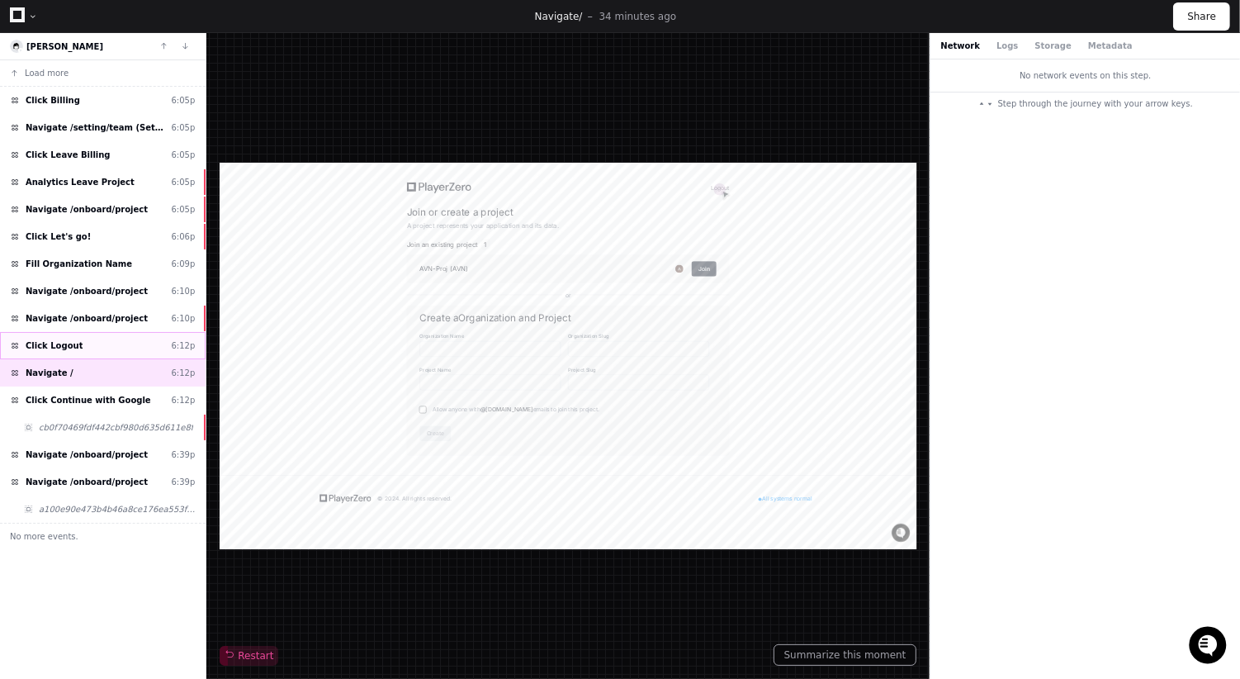
click at [85, 332] on div "Click Logout 6:12p" at bounding box center [103, 345] width 206 height 27
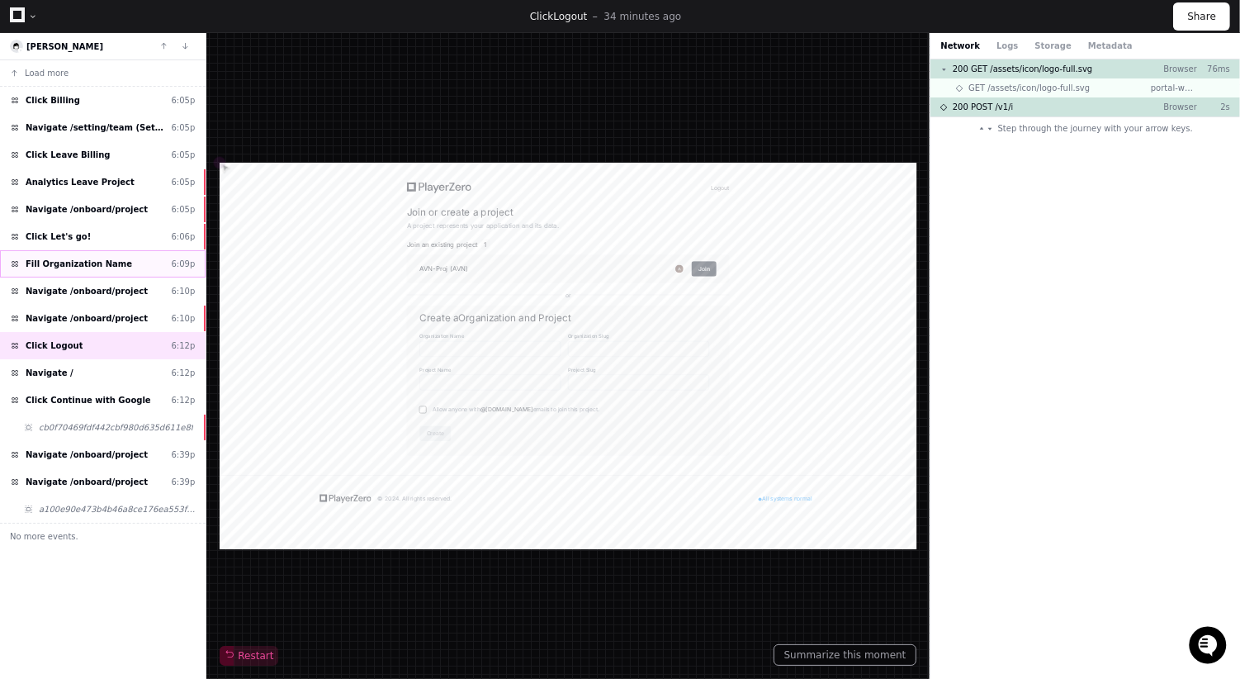
click at [94, 267] on div "Fill Organization Name 6:09p" at bounding box center [103, 263] width 206 height 27
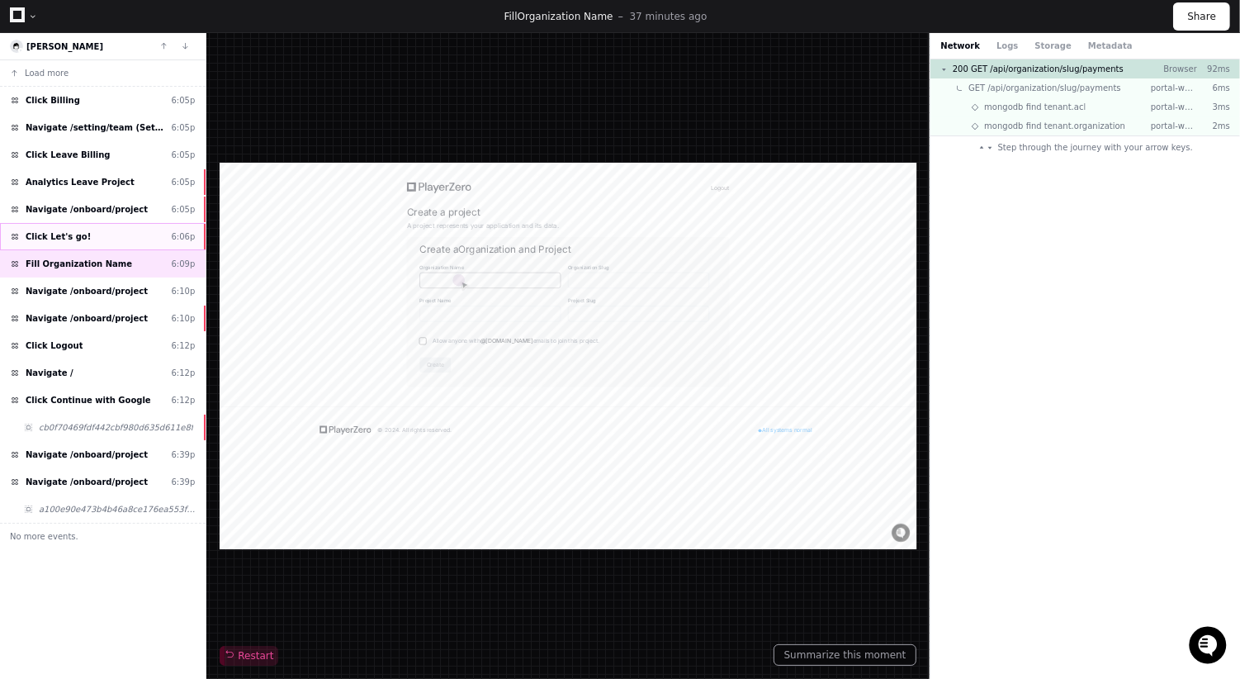
click at [91, 223] on div "Click Let's go! 6:06p" at bounding box center [103, 236] width 206 height 27
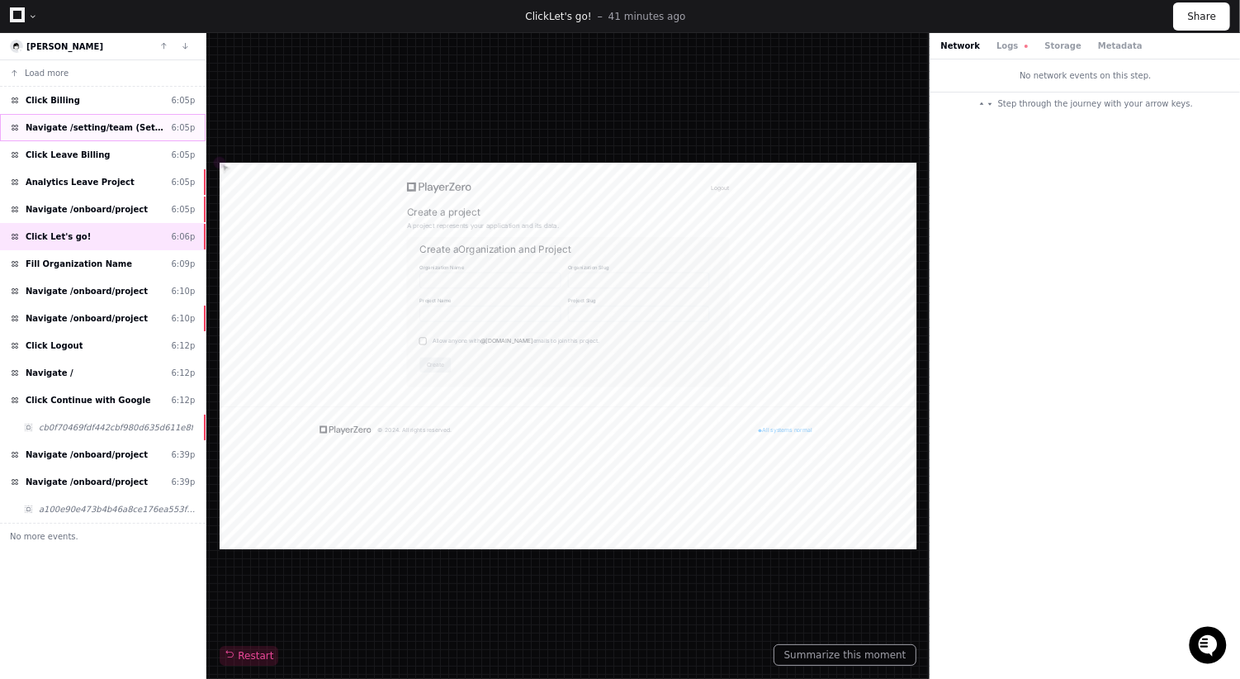
click at [102, 124] on span "Navigate /setting/team (Settings)" at bounding box center [96, 127] width 140 height 12
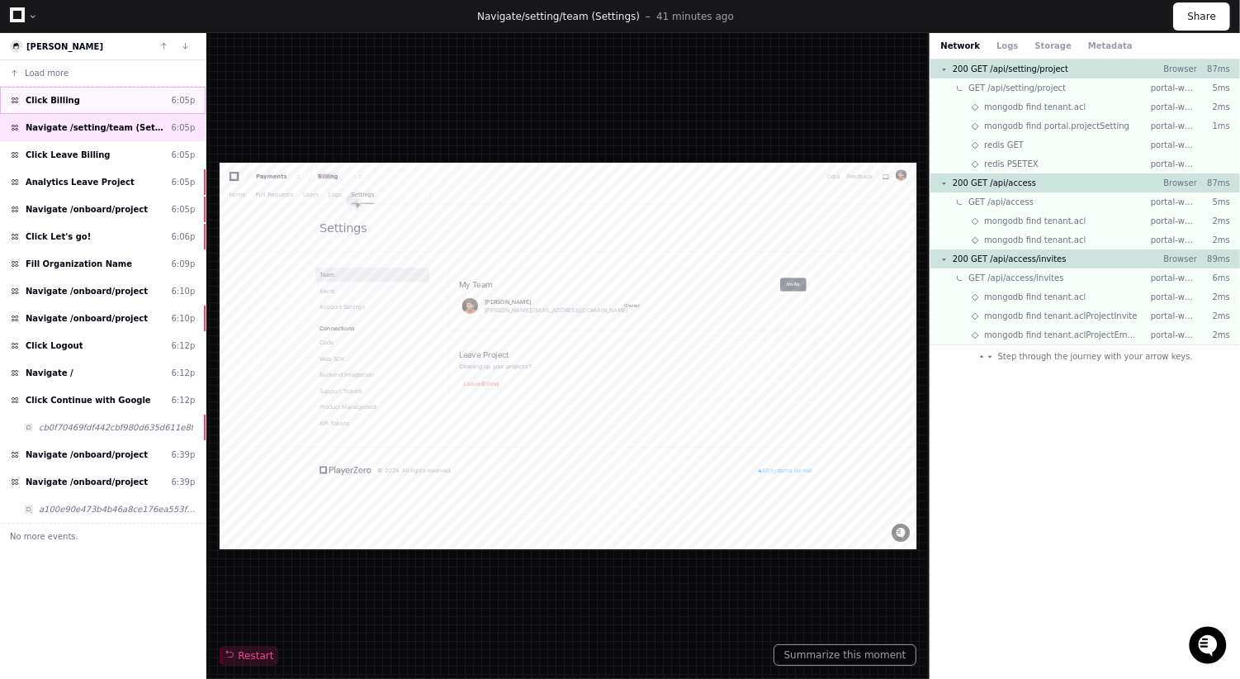
click at [102, 105] on div "Click Billing 6:05p" at bounding box center [103, 100] width 206 height 27
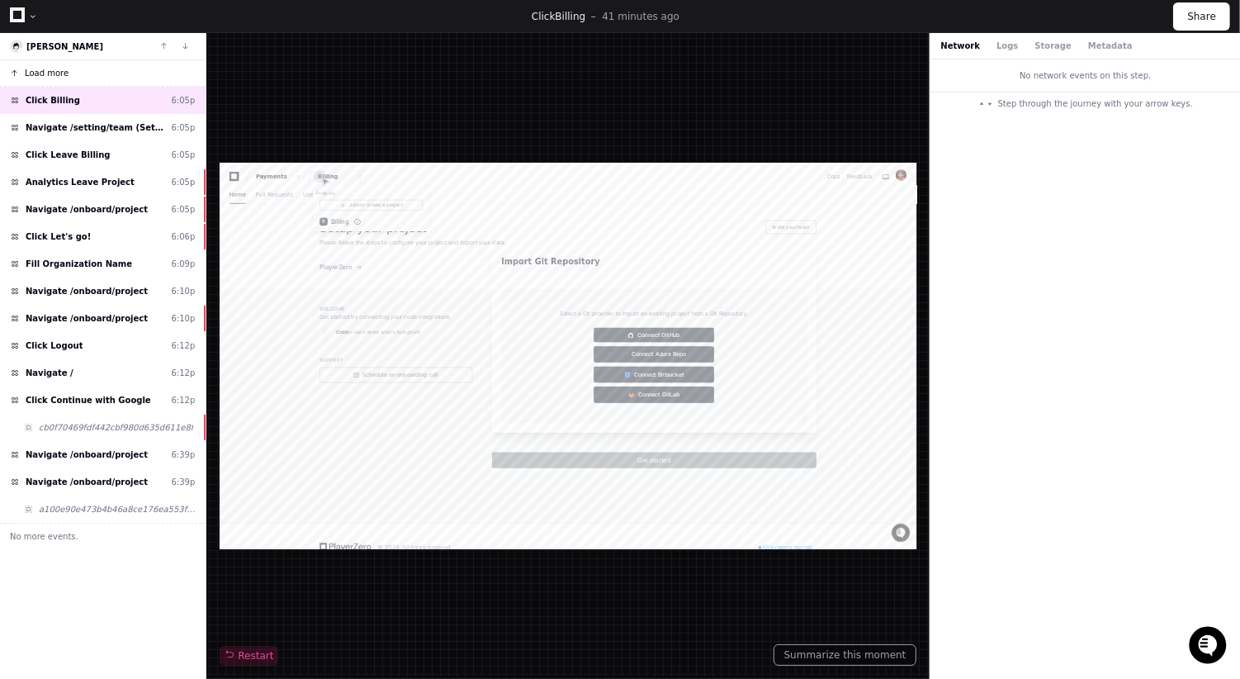
click at [104, 83] on button "Load more" at bounding box center [103, 73] width 206 height 26
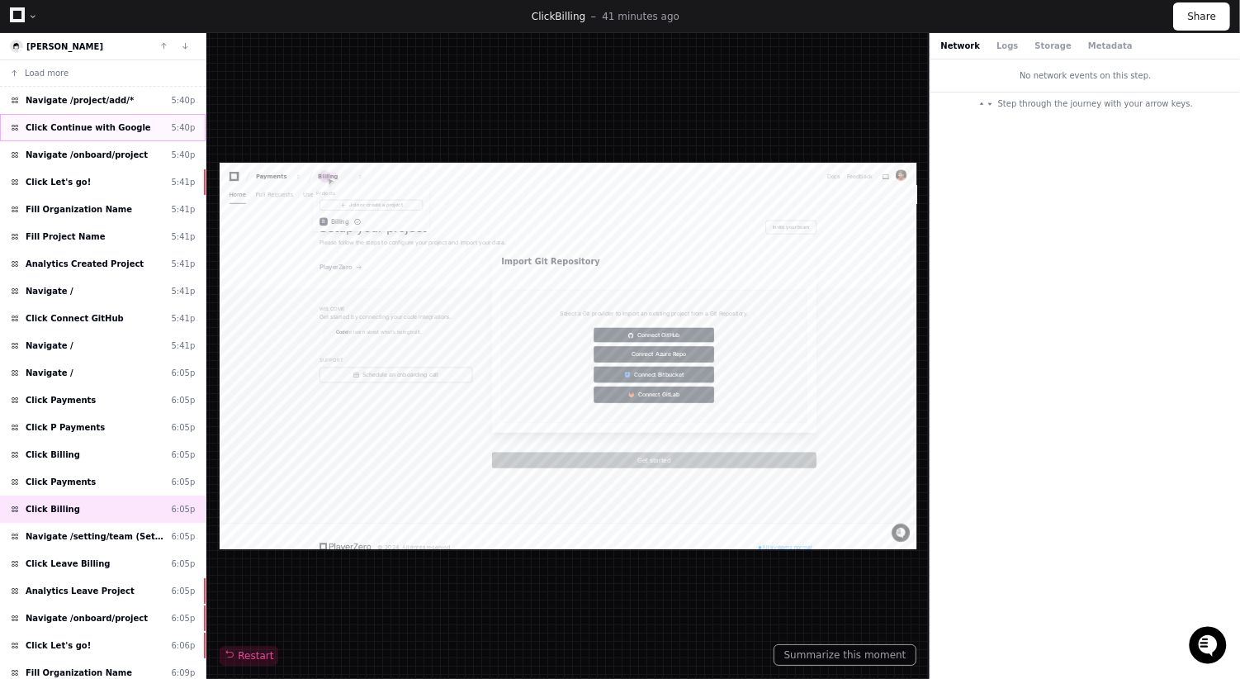
click at [92, 114] on div "Click Continue with Google 5:40p" at bounding box center [103, 127] width 206 height 27
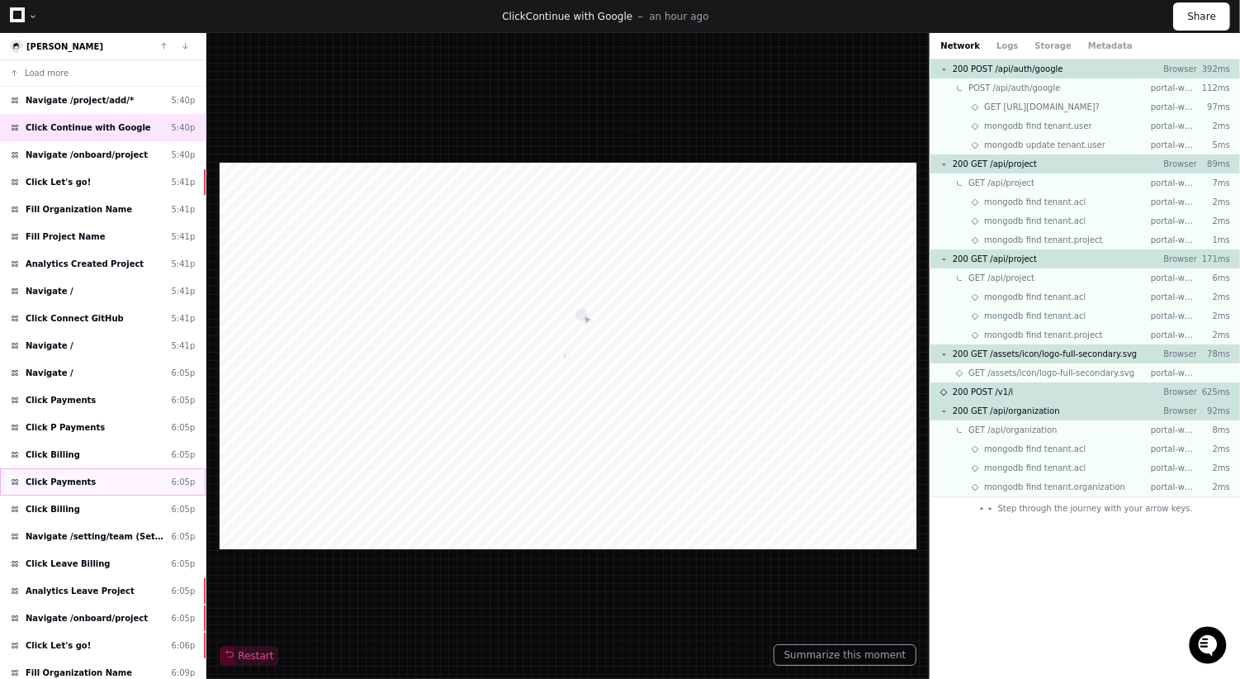
click at [77, 481] on div "Click Payments 6:05p" at bounding box center [103, 481] width 206 height 27
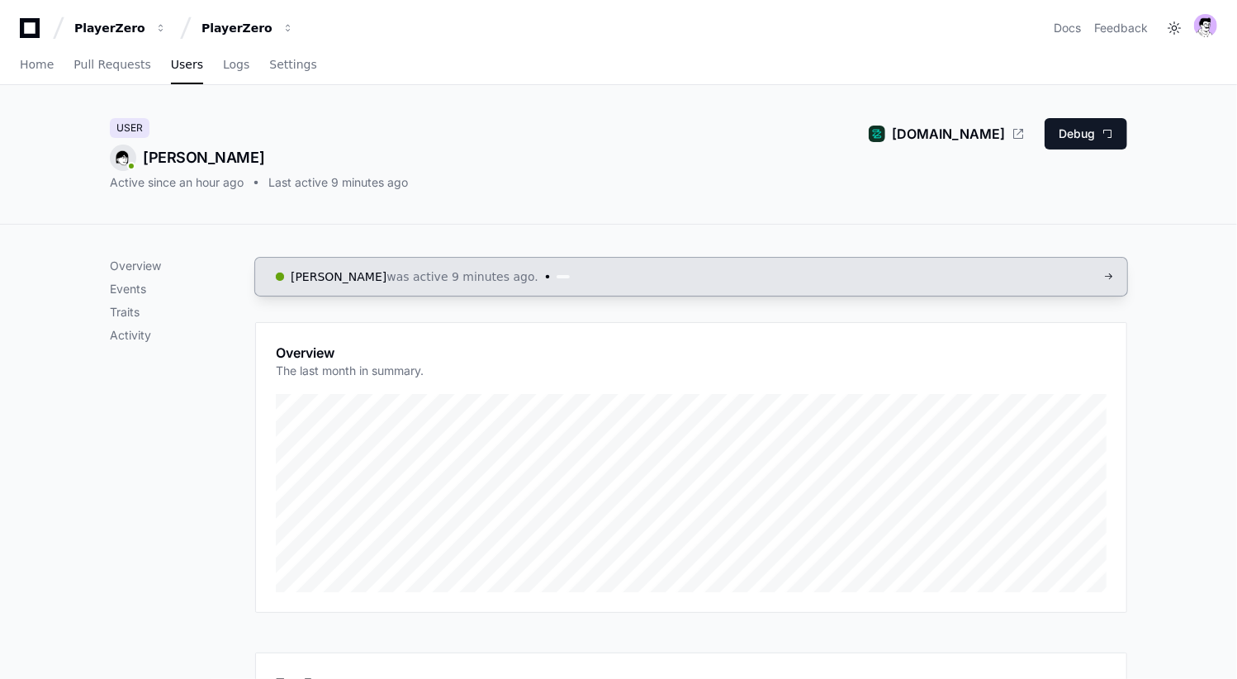
click at [508, 258] on link "Arvind Aravamudhan was active 9 minutes ago." at bounding box center [691, 277] width 872 height 38
click at [503, 273] on span "was active 9 minutes ago." at bounding box center [463, 276] width 152 height 17
click at [343, 277] on span "[PERSON_NAME]" at bounding box center [339, 276] width 96 height 13
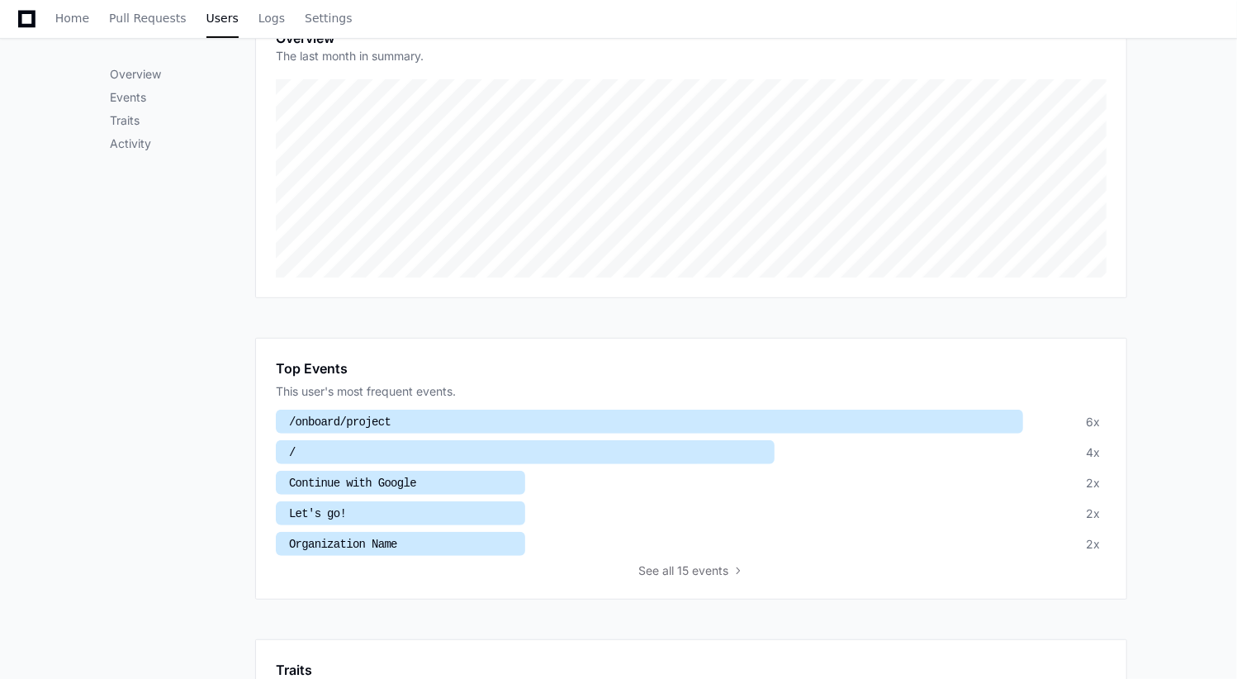
scroll to position [671, 0]
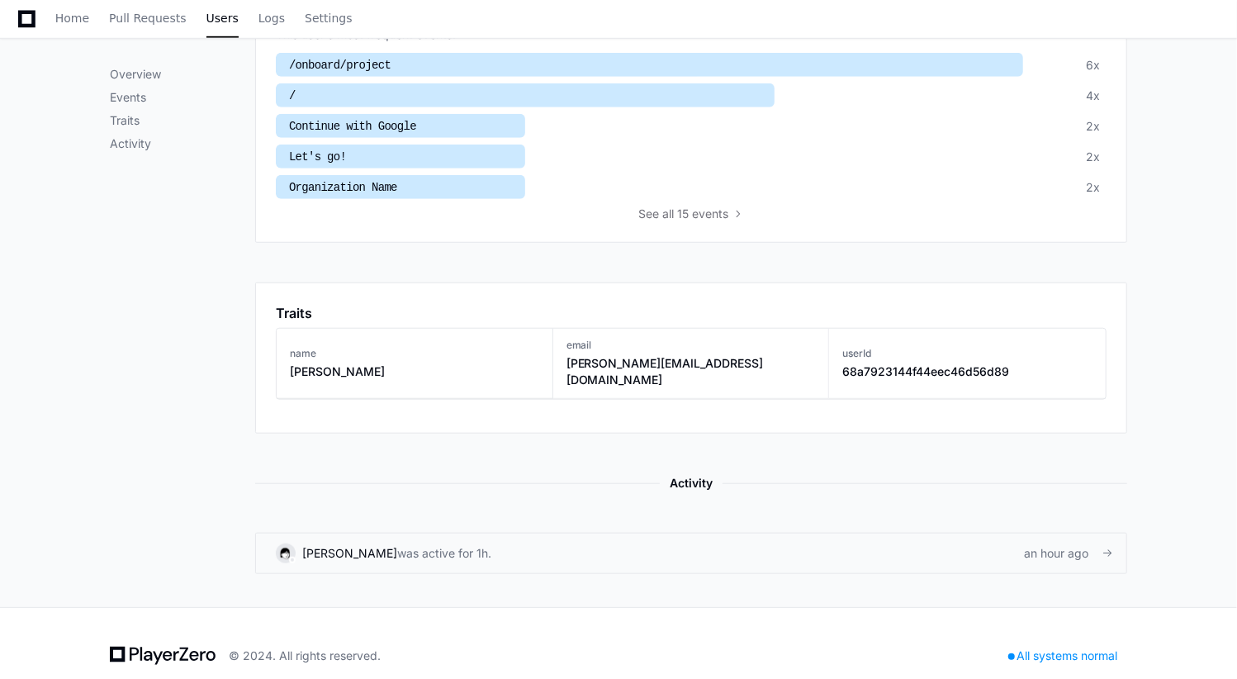
click at [388, 543] on div "Arvind Aravamudhan was active for 1h." at bounding box center [384, 553] width 216 height 20
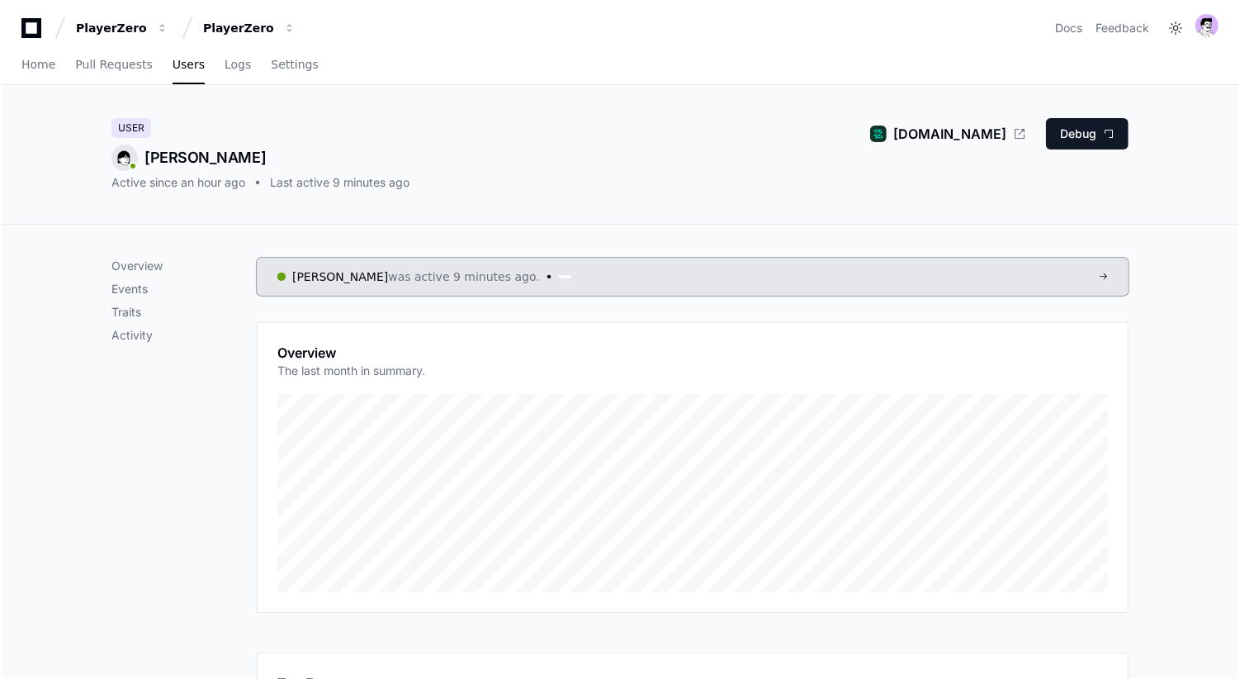
scroll to position [0, 0]
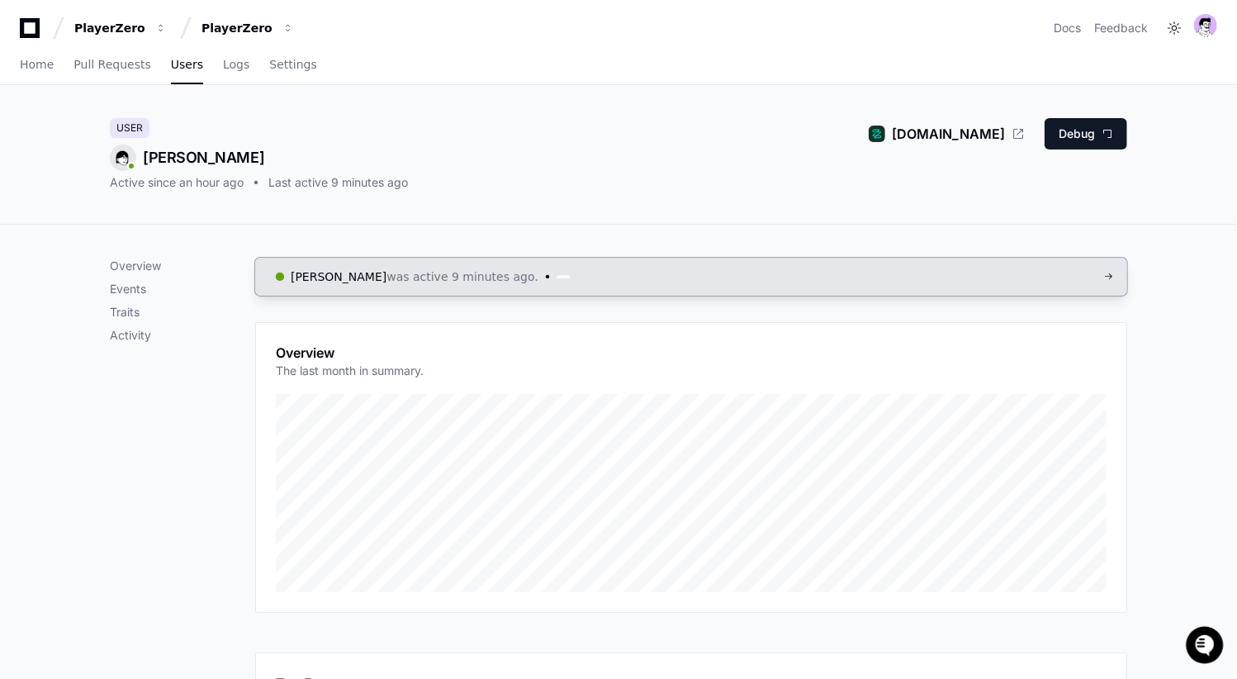
click at [680, 281] on link "Arvind Aravamudhan was active 9 minutes ago." at bounding box center [691, 277] width 872 height 38
click at [504, 274] on span "was active 9 minutes ago." at bounding box center [463, 276] width 152 height 17
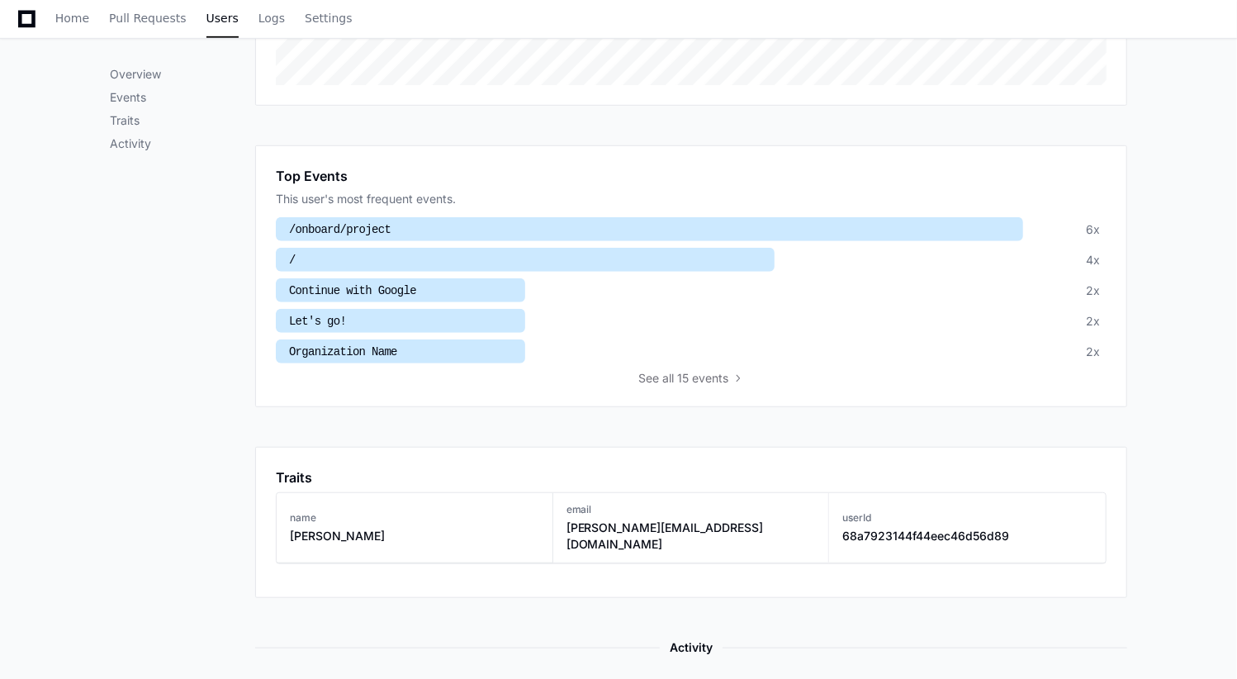
scroll to position [671, 0]
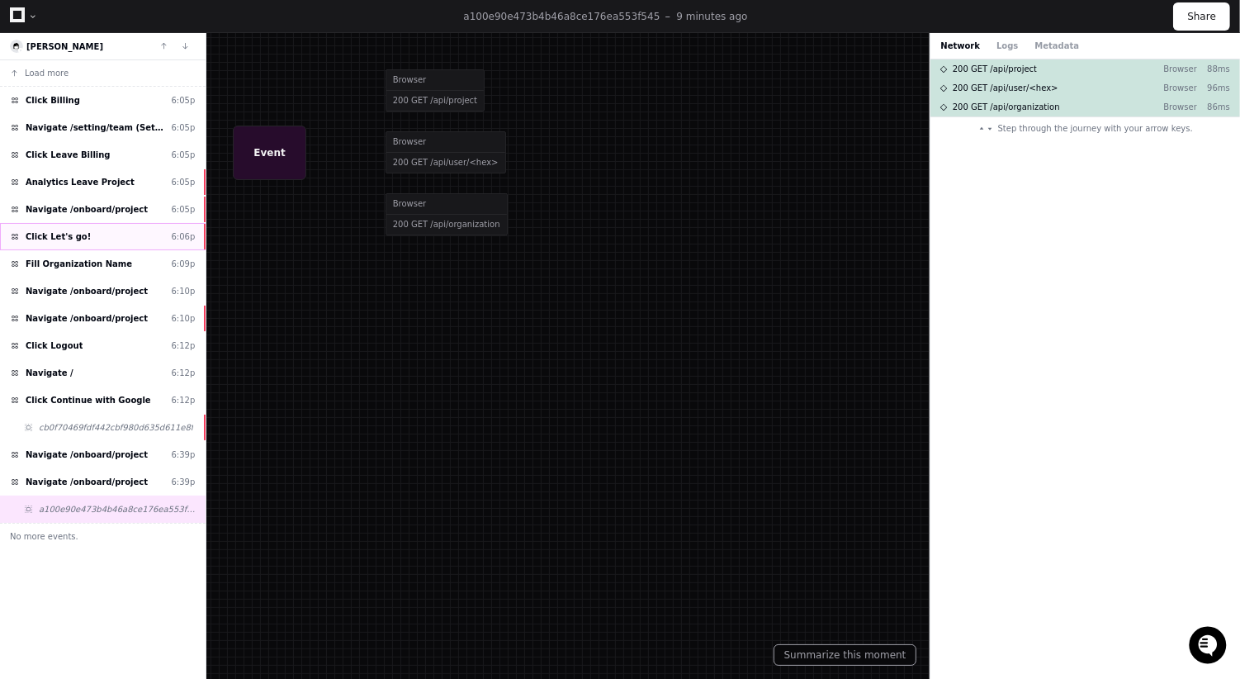
click at [137, 235] on div "Click Let's go! 6:06p" at bounding box center [103, 236] width 206 height 27
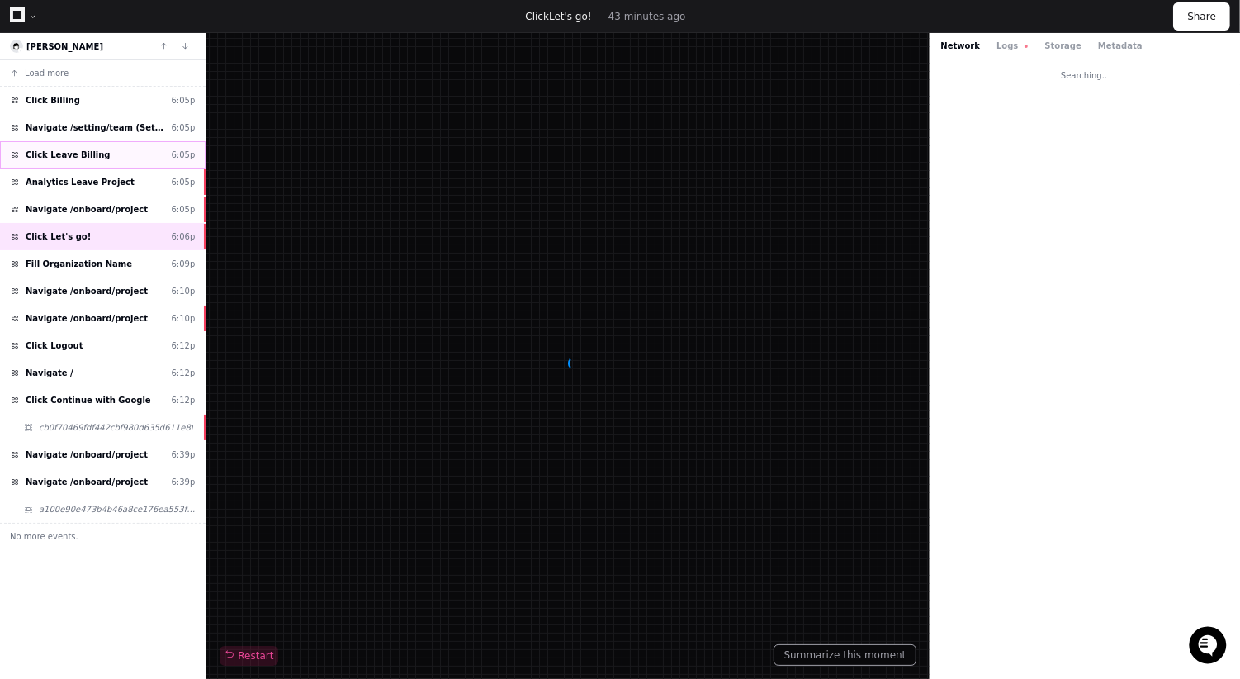
click at [140, 158] on div "Click Leave Billing 6:05p" at bounding box center [103, 154] width 206 height 27
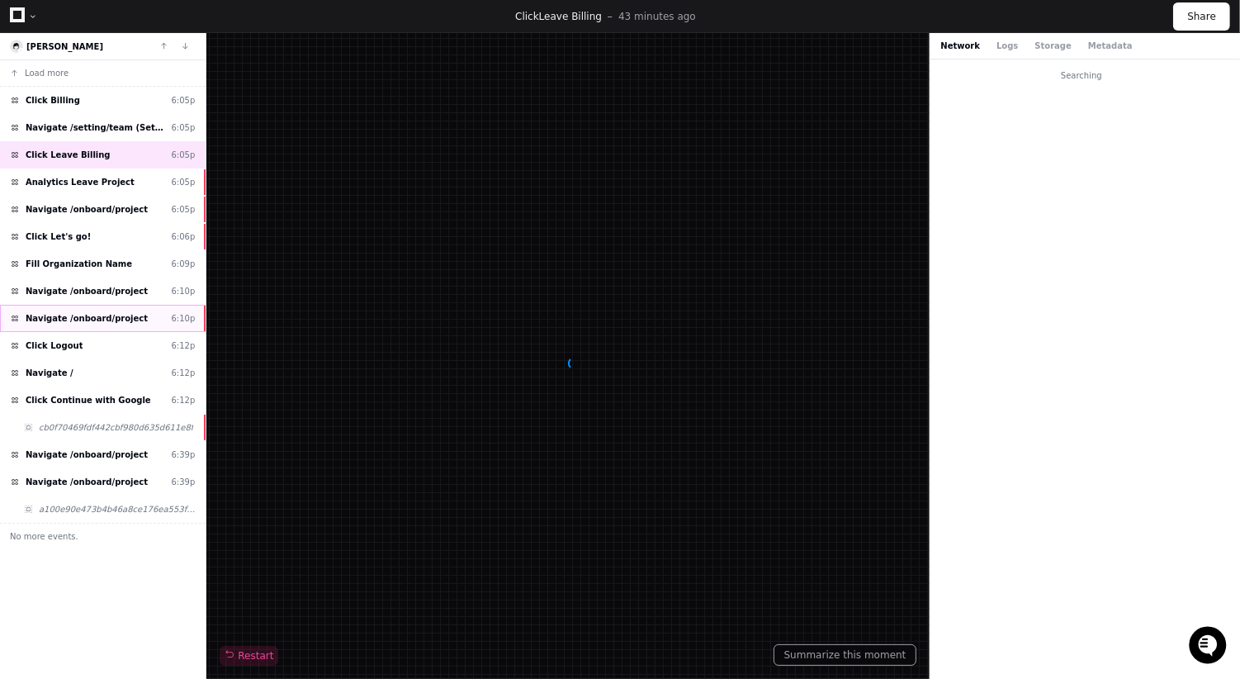
click at [129, 315] on span "Navigate /onboard/project" at bounding box center [87, 318] width 122 height 12
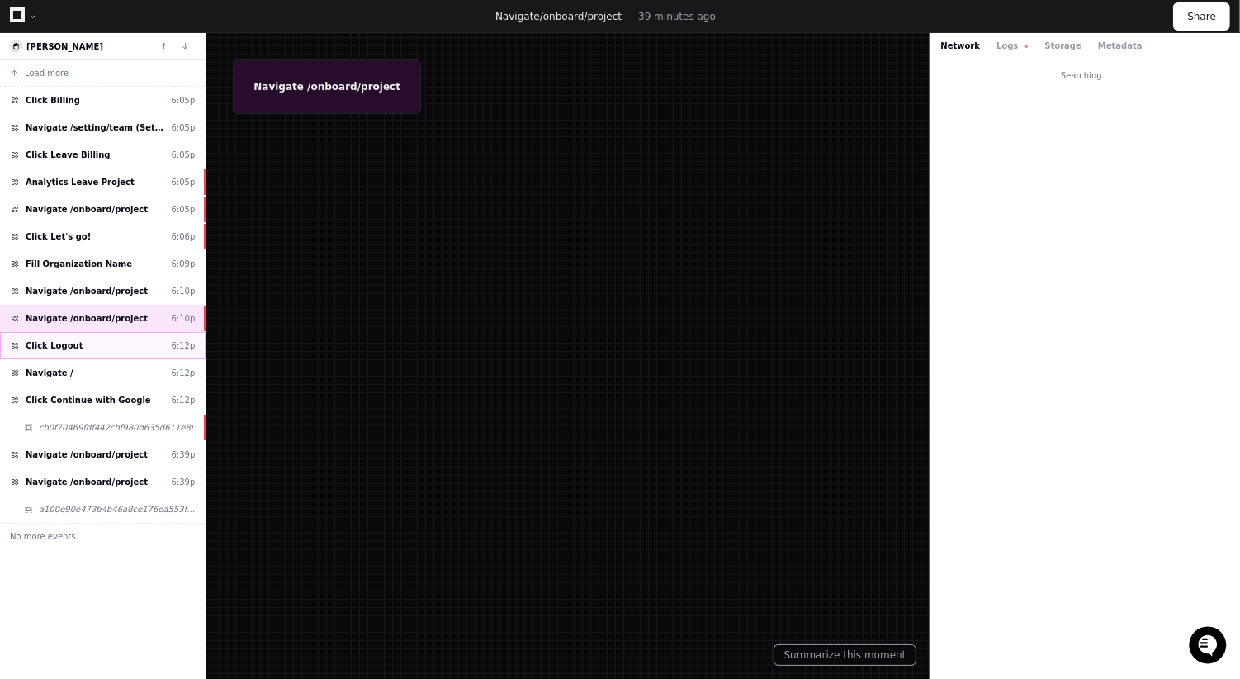
click at [121, 346] on div "Click Logout 6:12p" at bounding box center [103, 345] width 206 height 27
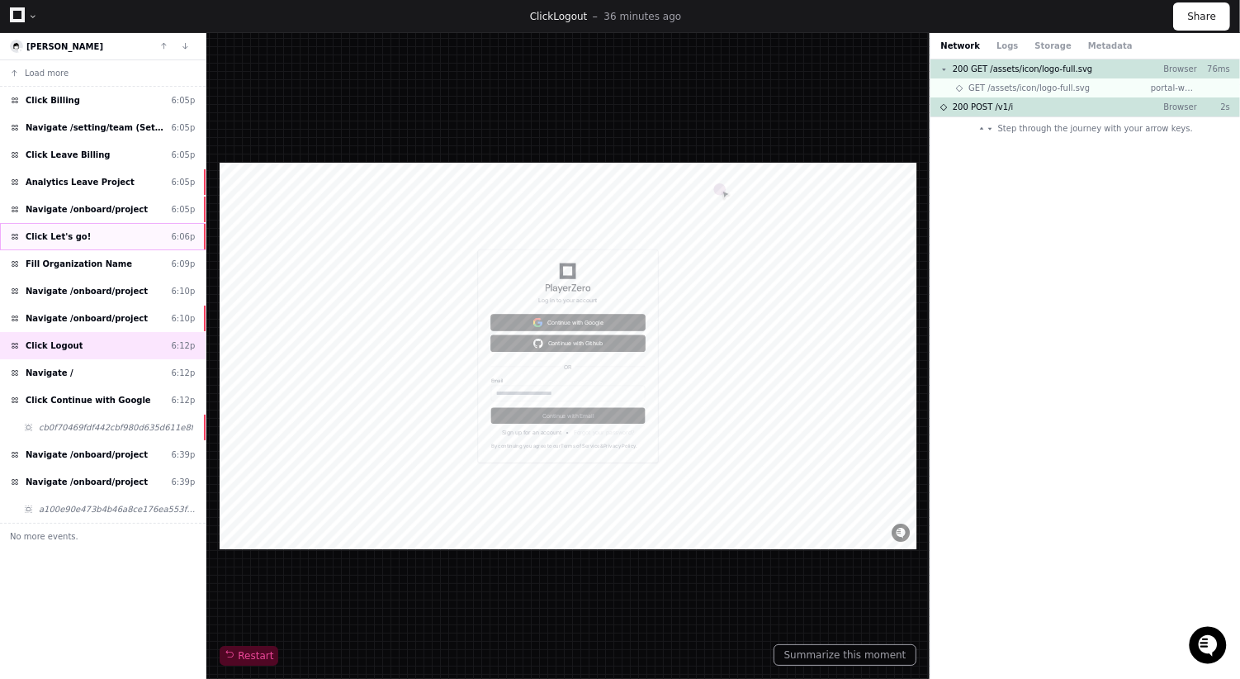
click at [92, 226] on div "Click Let's go! 6:06p" at bounding box center [103, 236] width 206 height 27
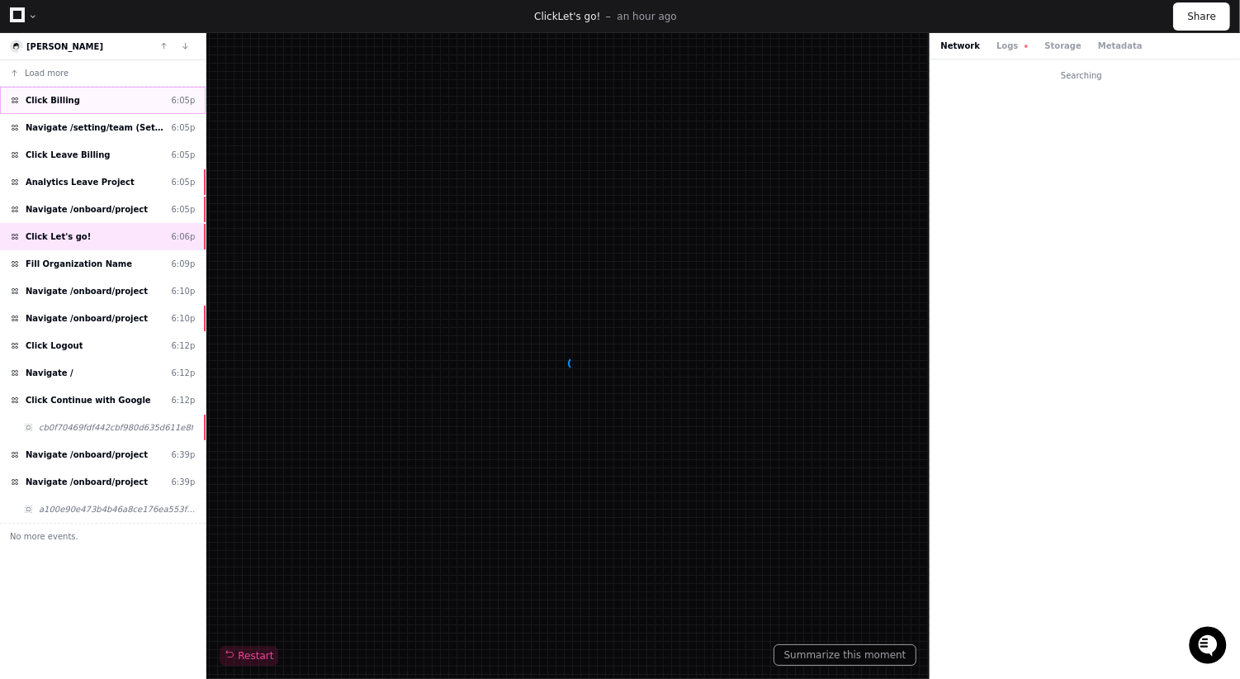
click at [80, 99] on div "Click Billing 6:05p" at bounding box center [103, 100] width 206 height 27
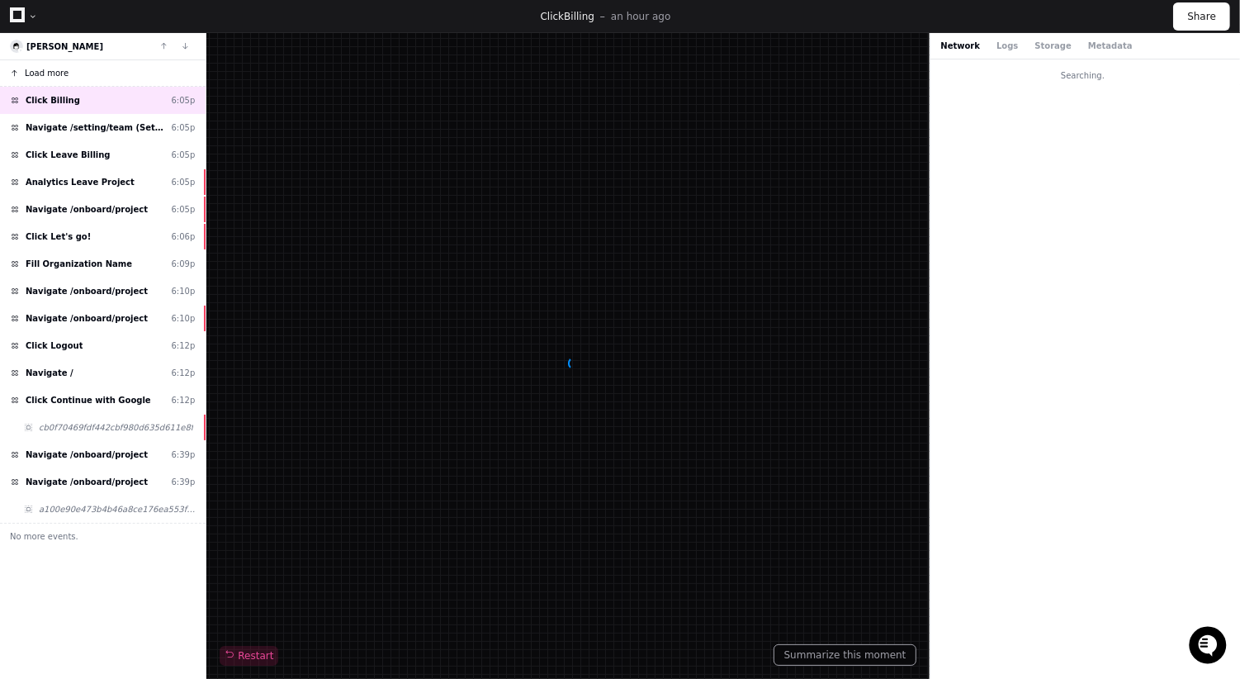
click at [59, 73] on span "Load more" at bounding box center [47, 73] width 44 height 12
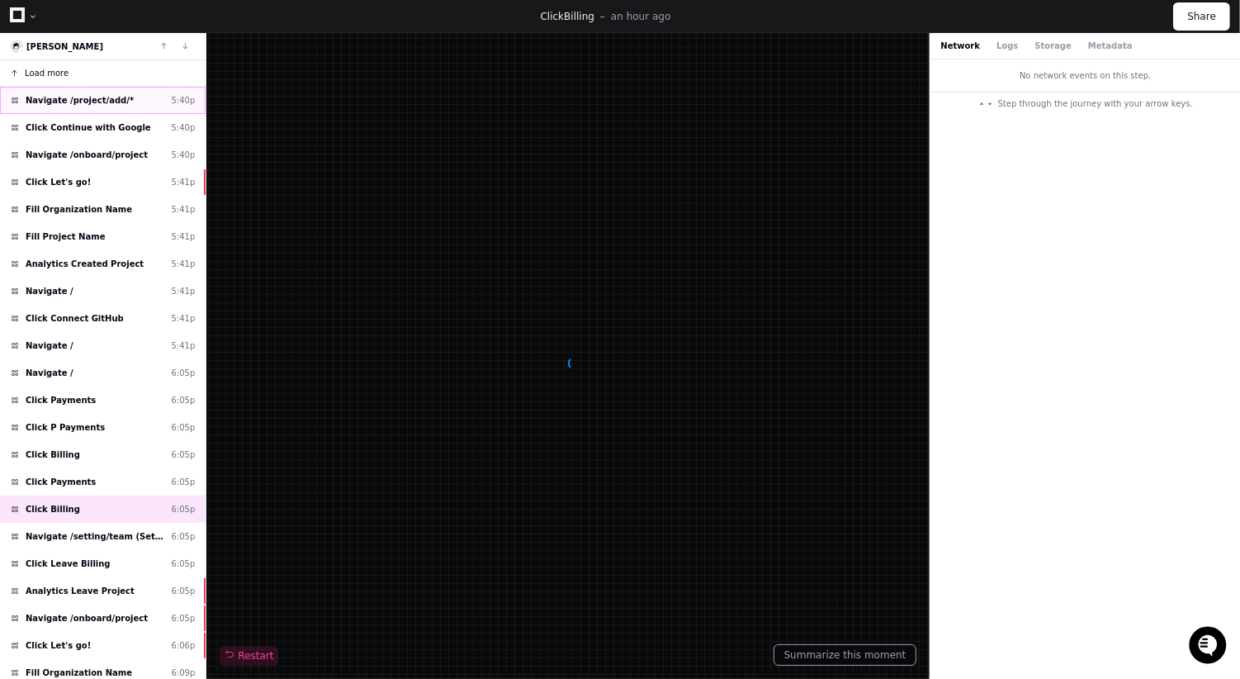
click at [77, 102] on span "Navigate /project/add/*" at bounding box center [80, 100] width 108 height 12
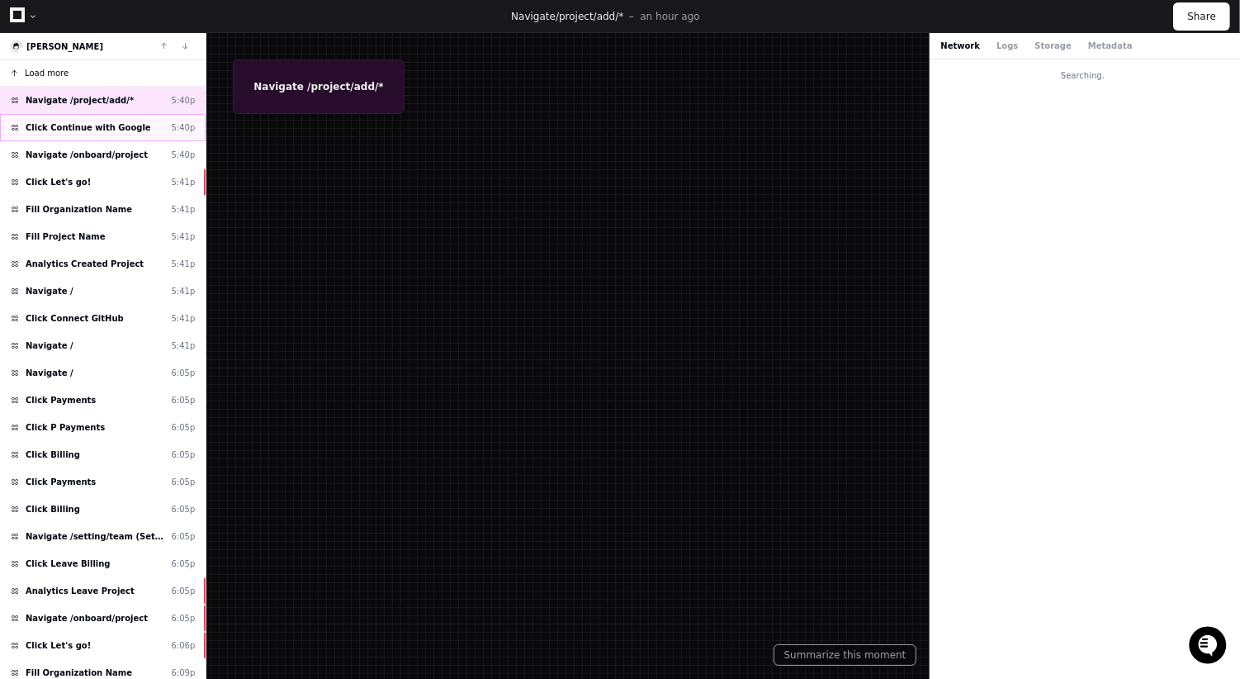
click at [81, 134] on div "Click Continue with Google 5:40p" at bounding box center [103, 127] width 206 height 27
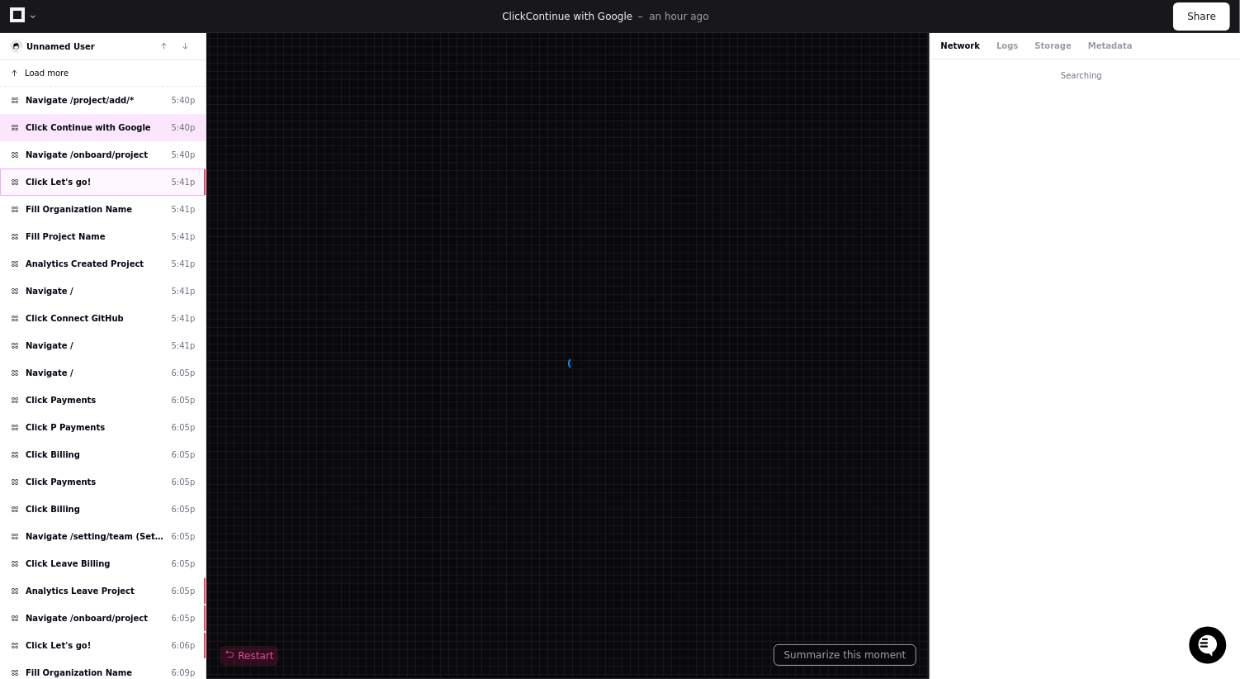
click at [81, 170] on div "Click Let's go! 5:41p" at bounding box center [103, 181] width 206 height 27
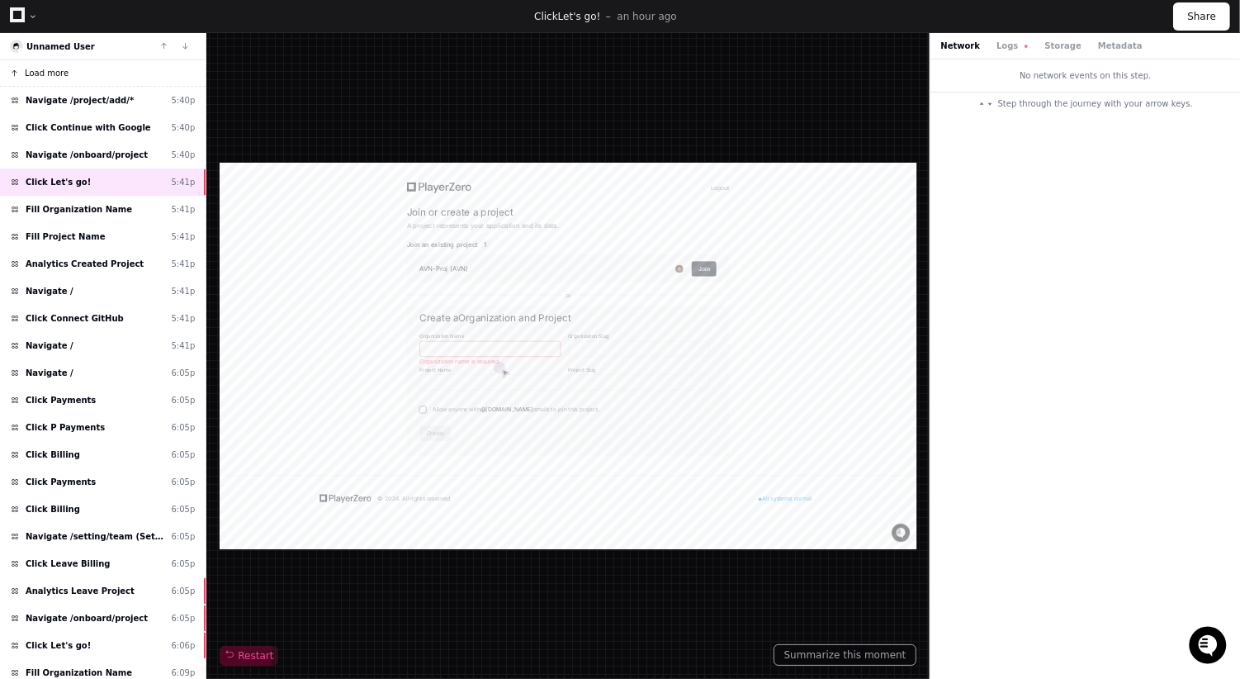
click at [51, 74] on span "Load more" at bounding box center [47, 73] width 44 height 12
click at [91, 104] on span "Navigate /project/add/*" at bounding box center [80, 100] width 108 height 12
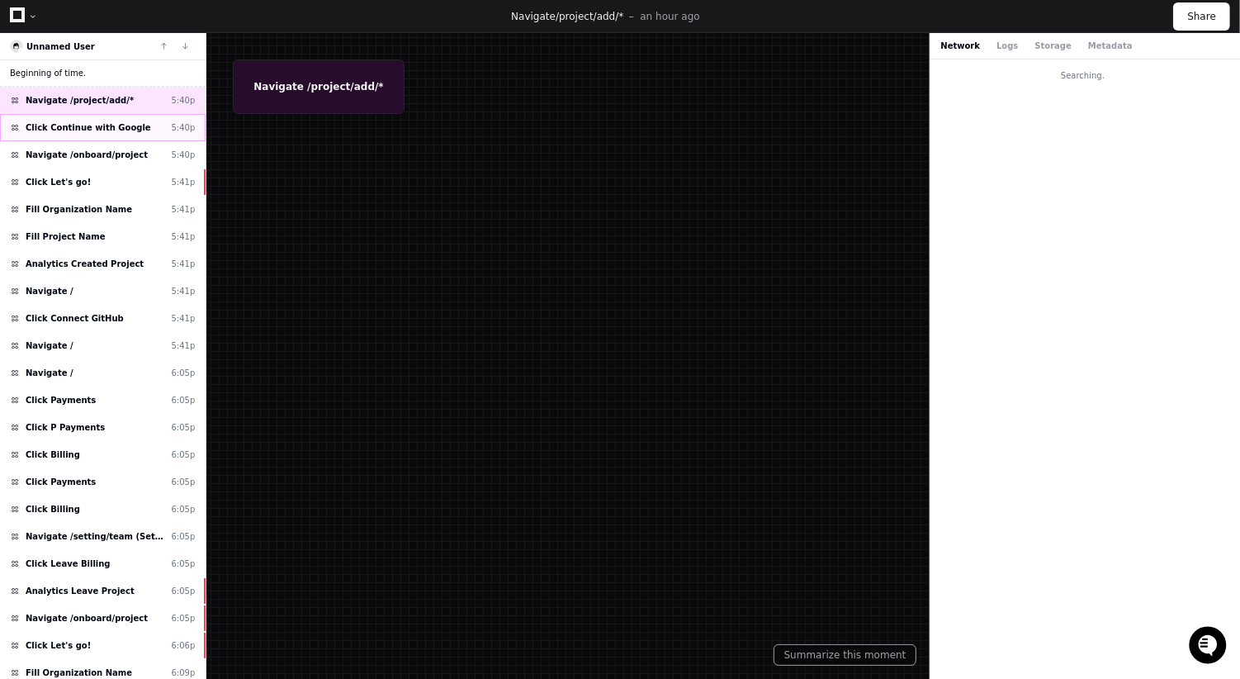
click at [55, 127] on span "Click Continue with Google" at bounding box center [89, 127] width 126 height 12
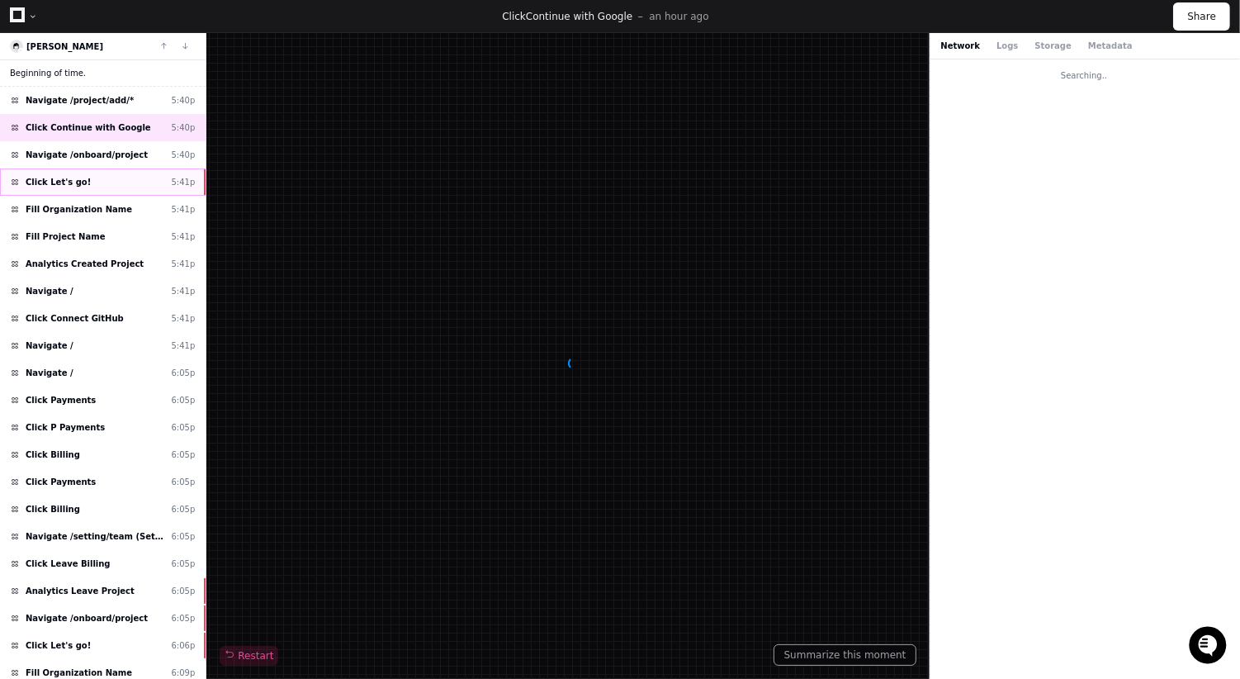
click at [59, 168] on div "Click Let's go! 5:41p" at bounding box center [103, 181] width 206 height 27
click at [73, 135] on div "Click Continue with Google 5:40p" at bounding box center [103, 127] width 206 height 27
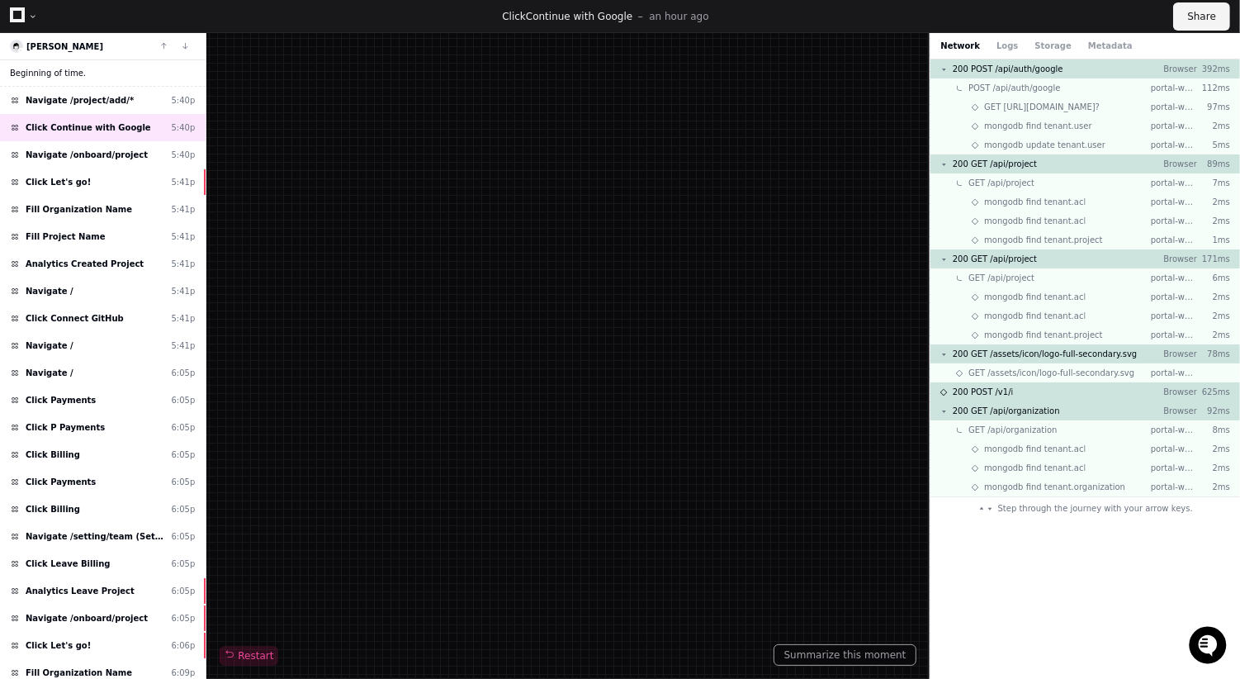
click at [1199, 12] on button "Share" at bounding box center [1202, 16] width 57 height 28
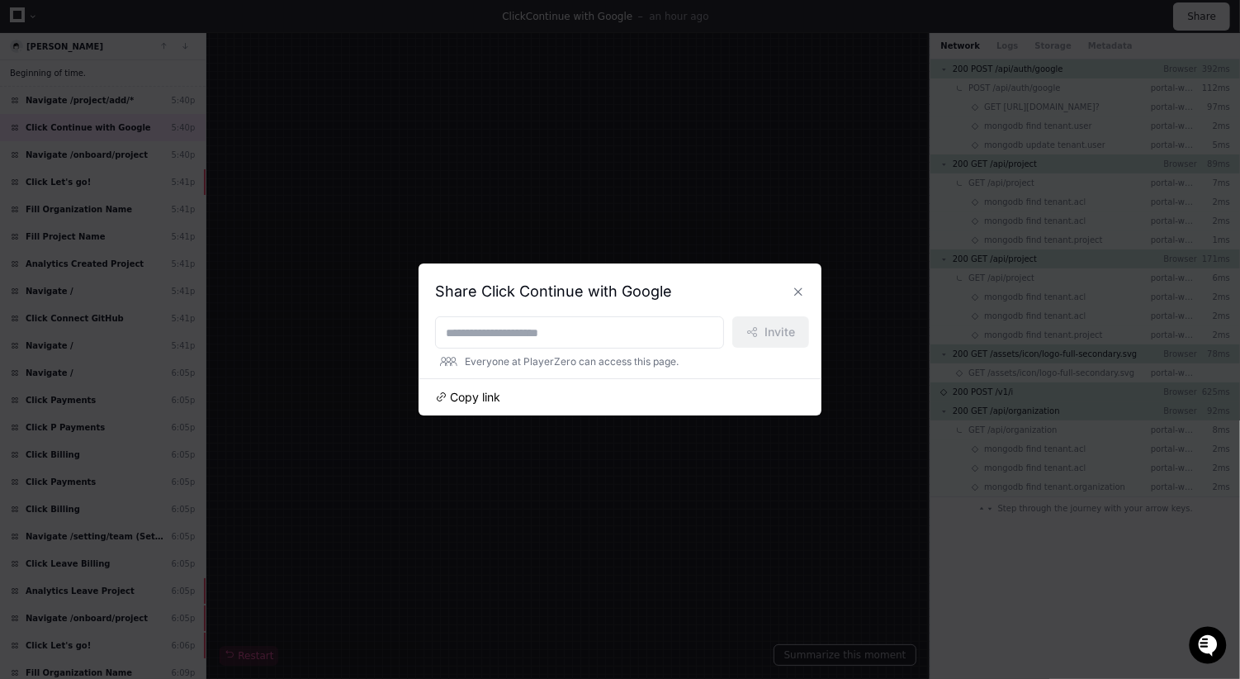
click at [492, 400] on span "Copy link" at bounding box center [475, 397] width 50 height 17
click at [467, 400] on span "Copied!" at bounding box center [471, 397] width 42 height 17
click at [102, 156] on div at bounding box center [620, 339] width 1240 height 679
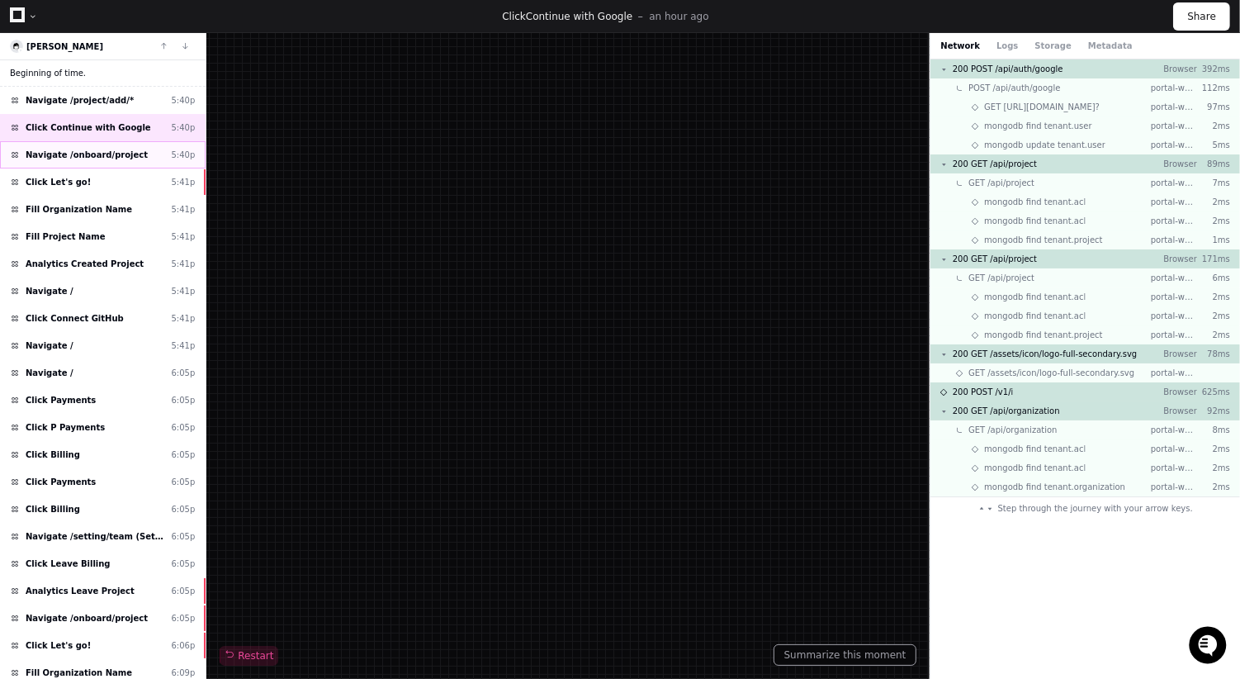
click at [95, 150] on span "Navigate /onboard/project" at bounding box center [87, 155] width 122 height 12
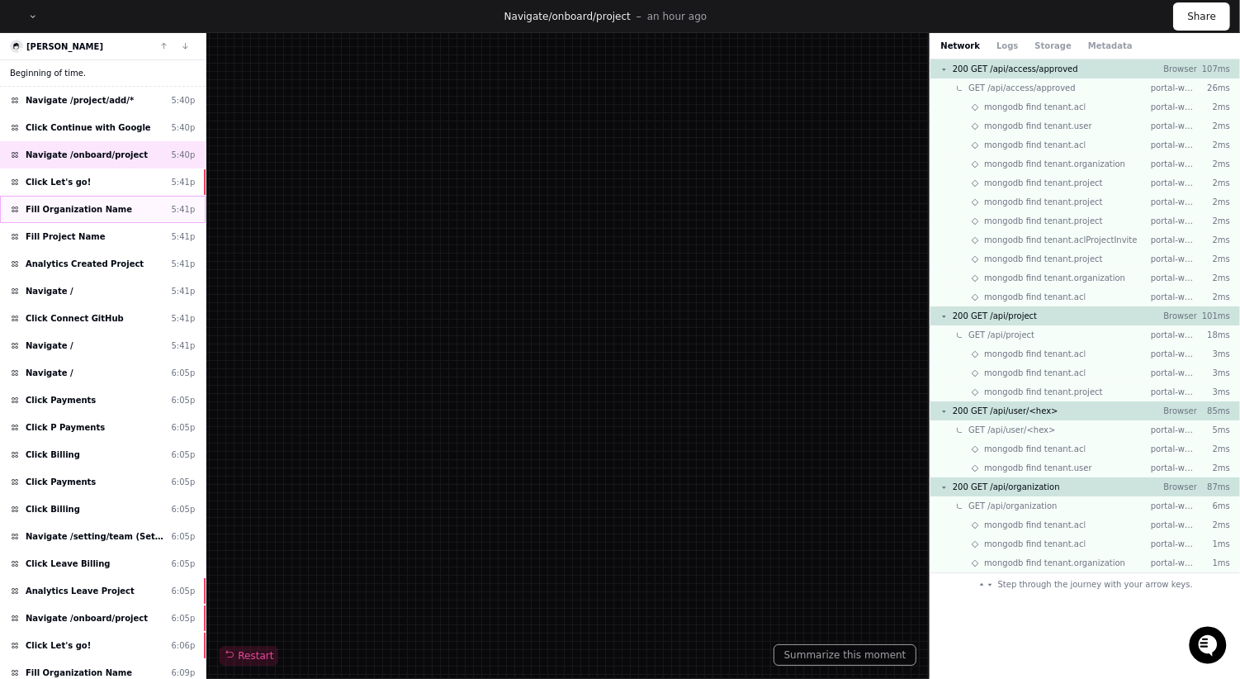
click at [94, 197] on div "Fill Organization Name 5:41p" at bounding box center [103, 209] width 206 height 27
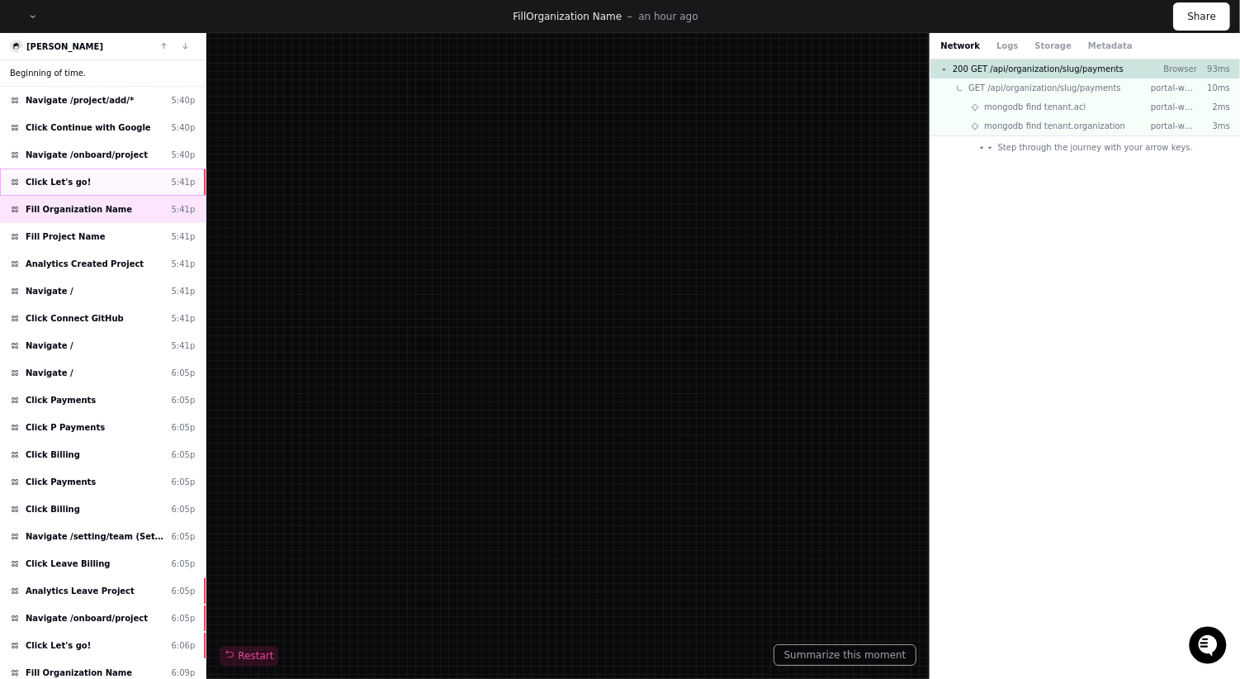
click at [94, 171] on div "Click Let's go! 5:41p" at bounding box center [103, 181] width 206 height 27
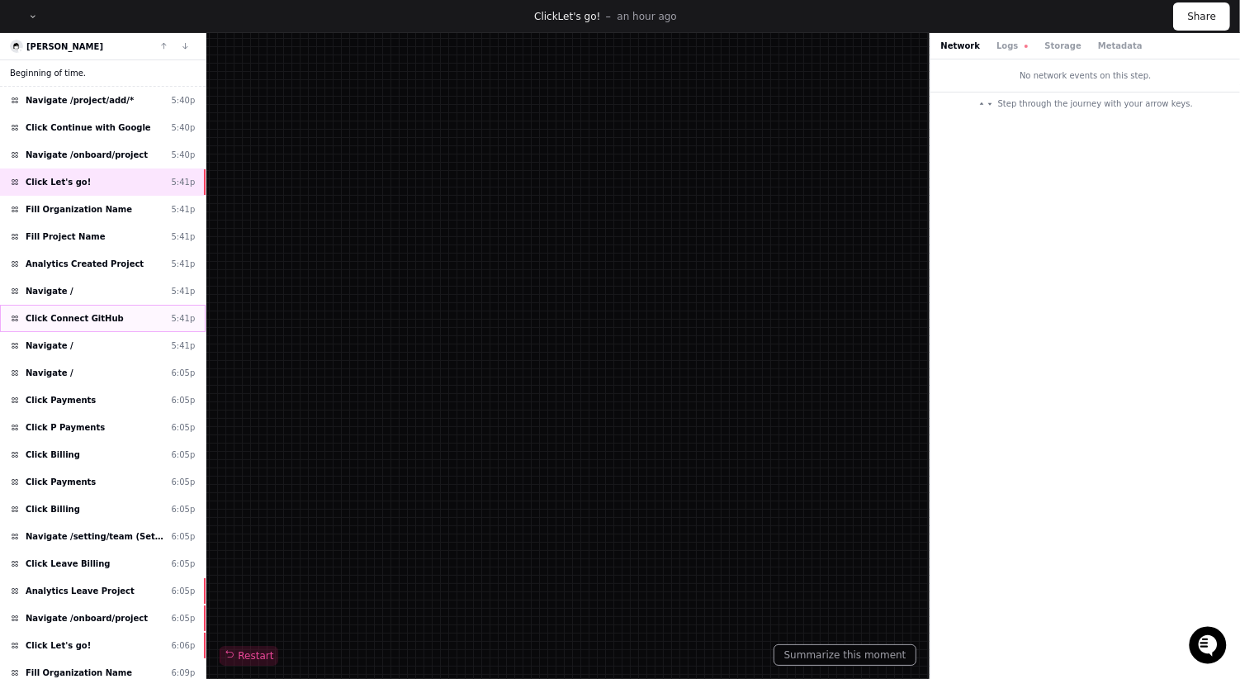
click at [94, 305] on div "Click Connect GitHub 5:41p" at bounding box center [103, 318] width 206 height 27
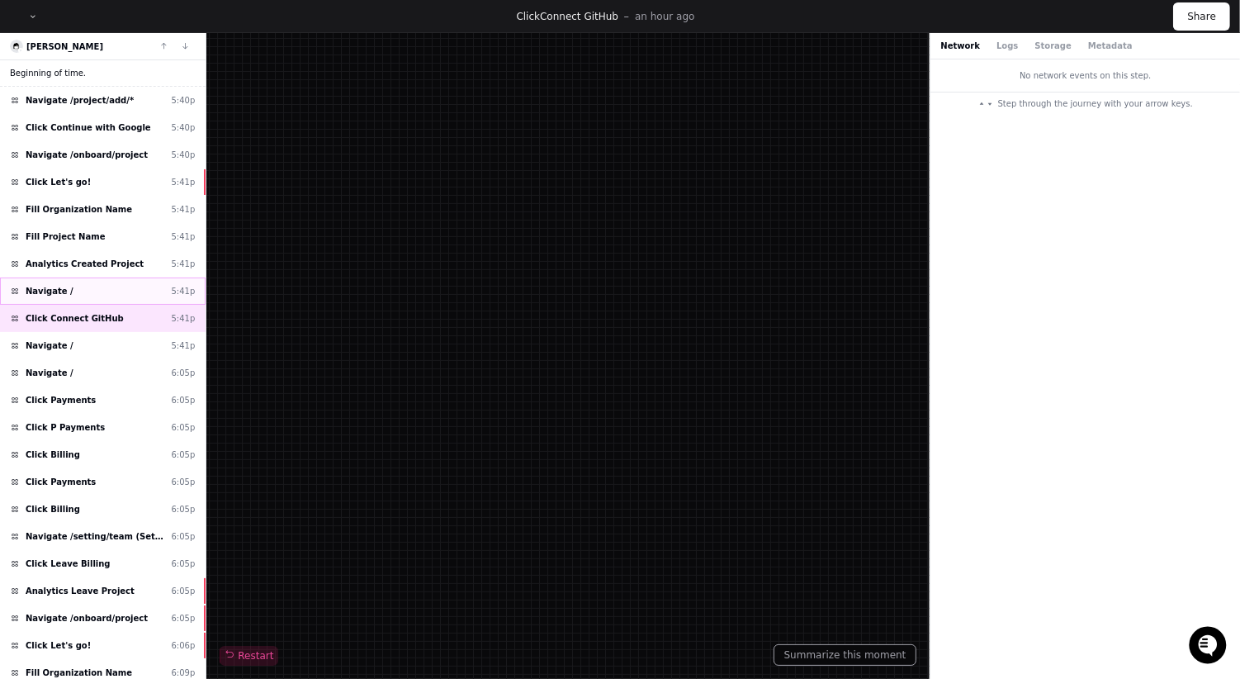
click at [89, 277] on div "Navigate / 5:41p" at bounding box center [103, 290] width 206 height 27
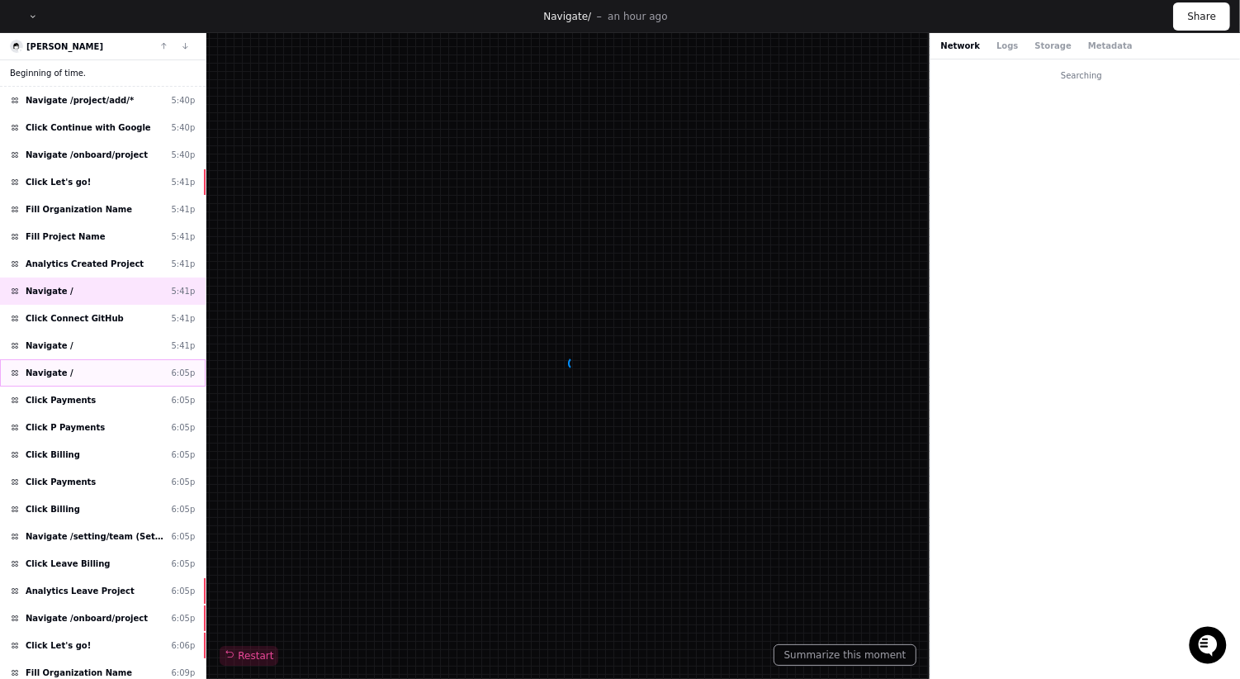
click at [82, 359] on div "Navigate / 6:05p" at bounding box center [103, 372] width 206 height 27
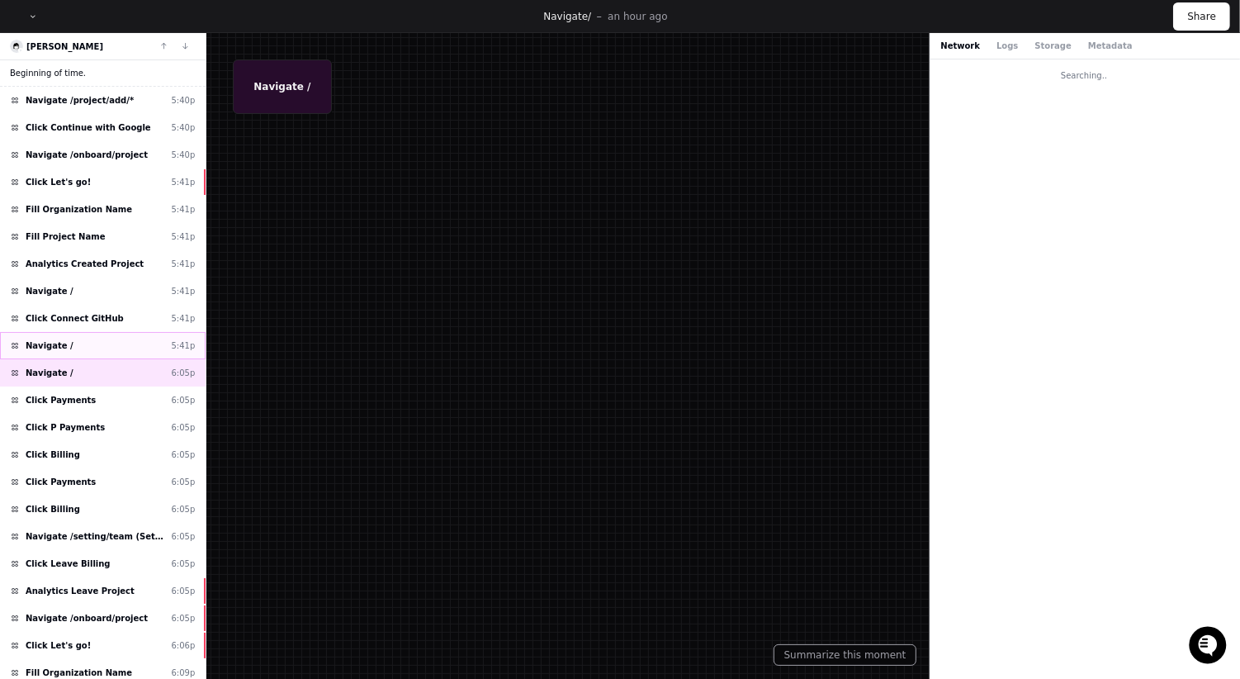
click at [84, 334] on div "Navigate / 5:41p" at bounding box center [103, 345] width 206 height 27
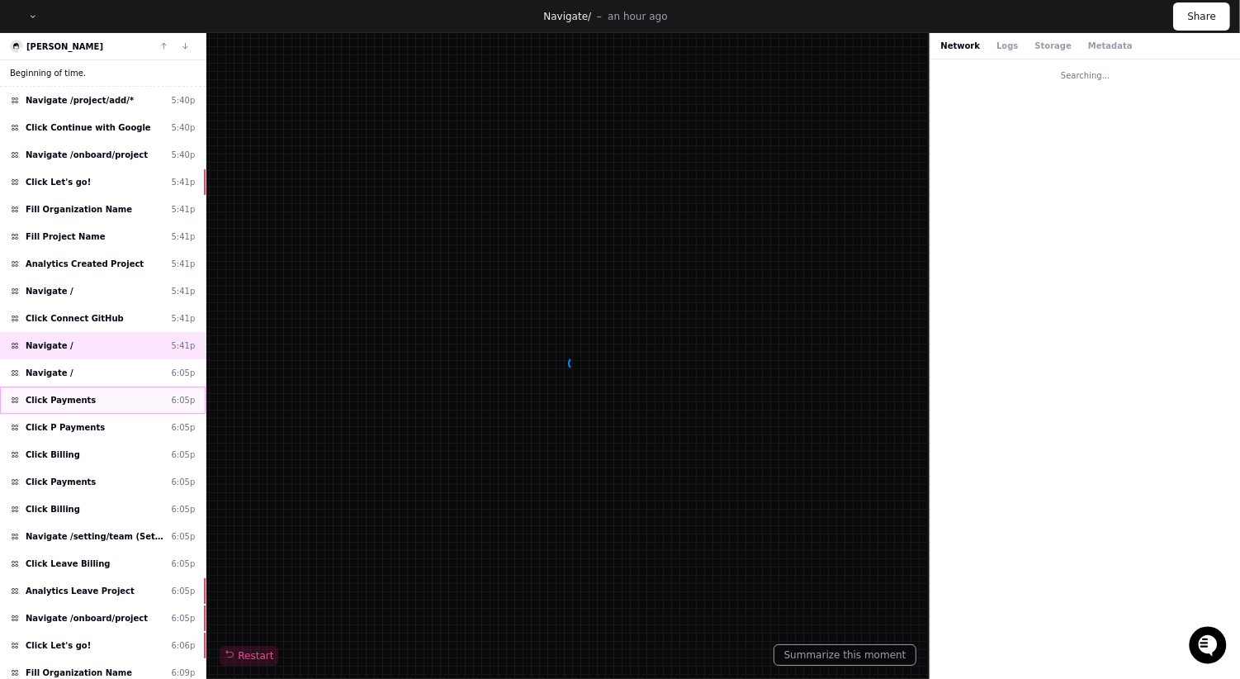
click at [77, 394] on span "Click Payments" at bounding box center [61, 400] width 70 height 12
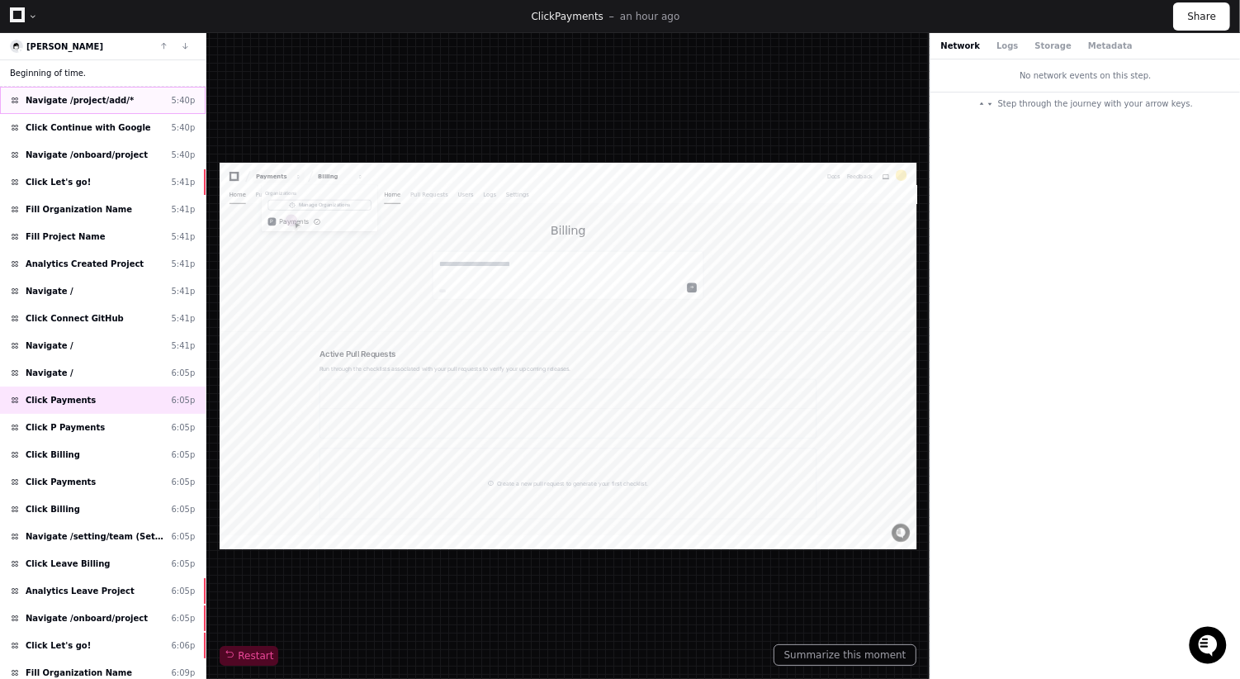
click at [155, 96] on div "Navigate /project/add/* 5:40p" at bounding box center [103, 100] width 206 height 27
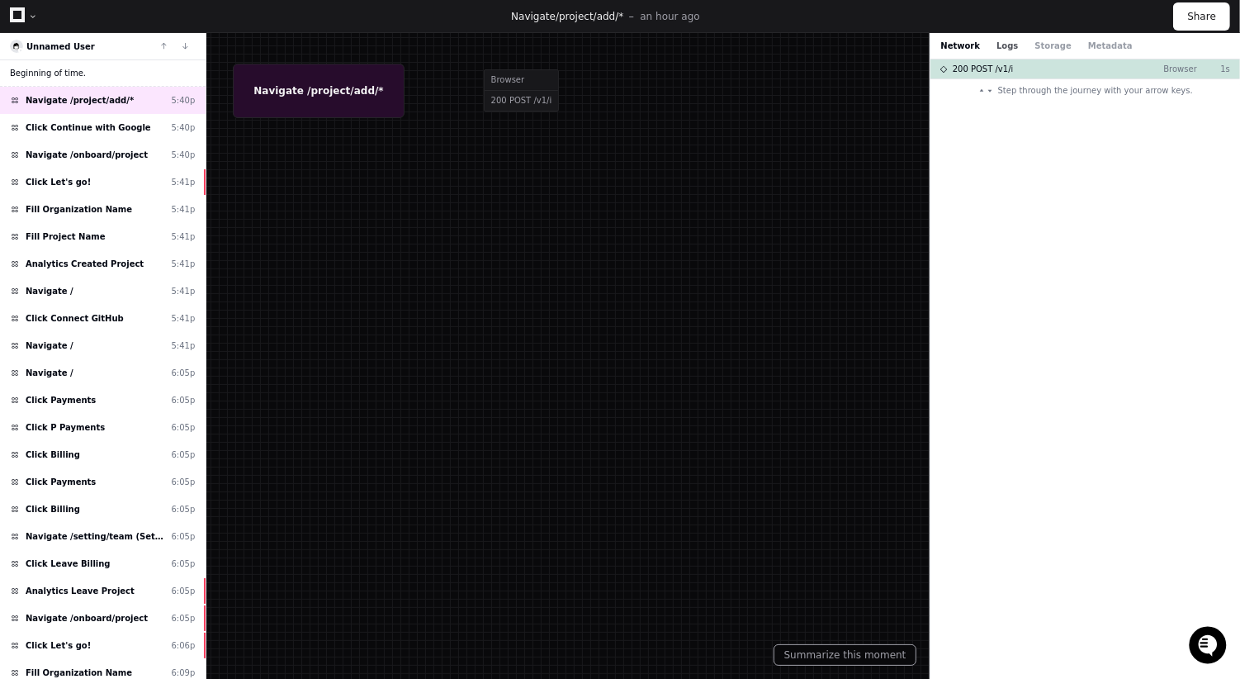
click at [1001, 45] on button "Logs" at bounding box center [1007, 46] width 21 height 12
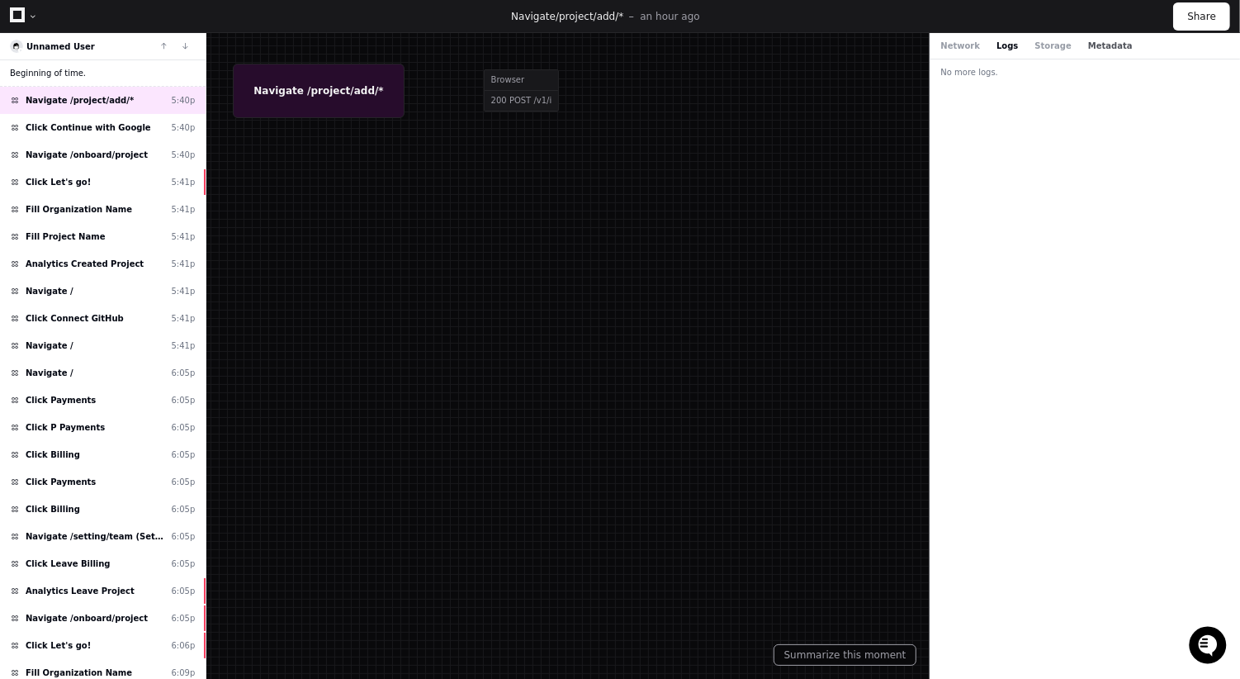
click at [1101, 45] on button "Metadata" at bounding box center [1111, 46] width 45 height 12
